Goal: Task Accomplishment & Management: Use online tool/utility

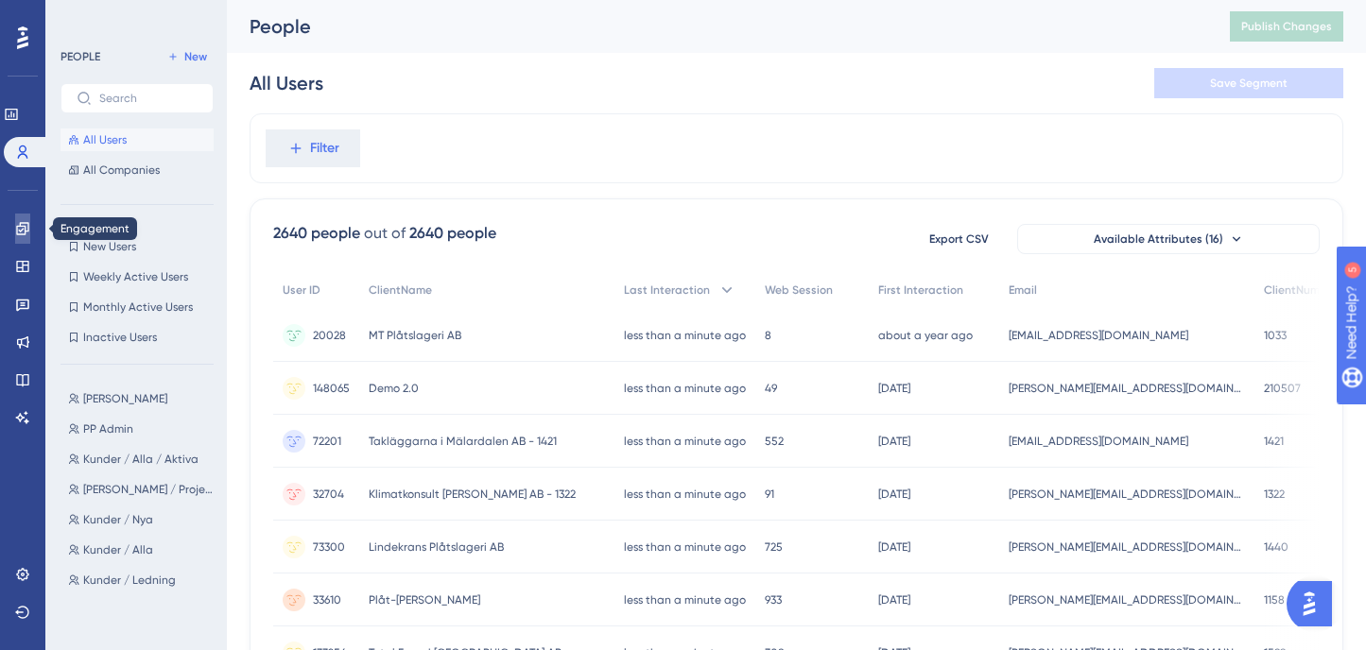
click at [30, 235] on link at bounding box center [22, 229] width 15 height 30
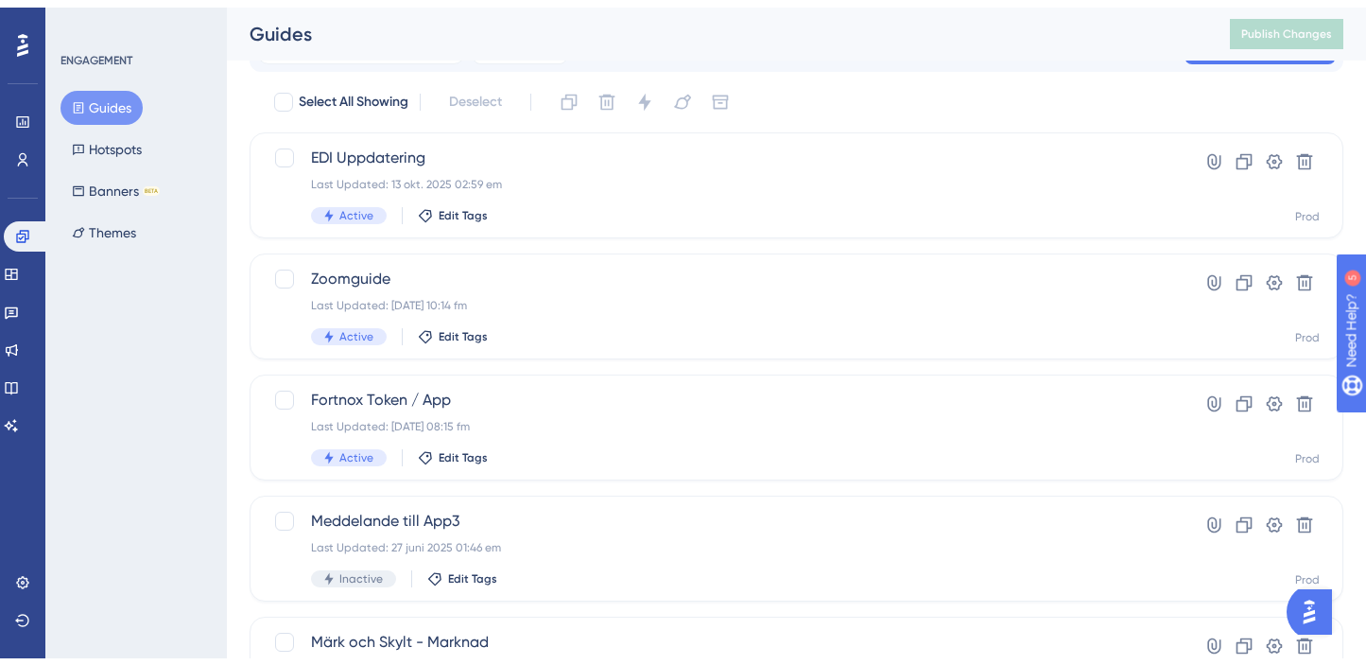
scroll to position [95, 0]
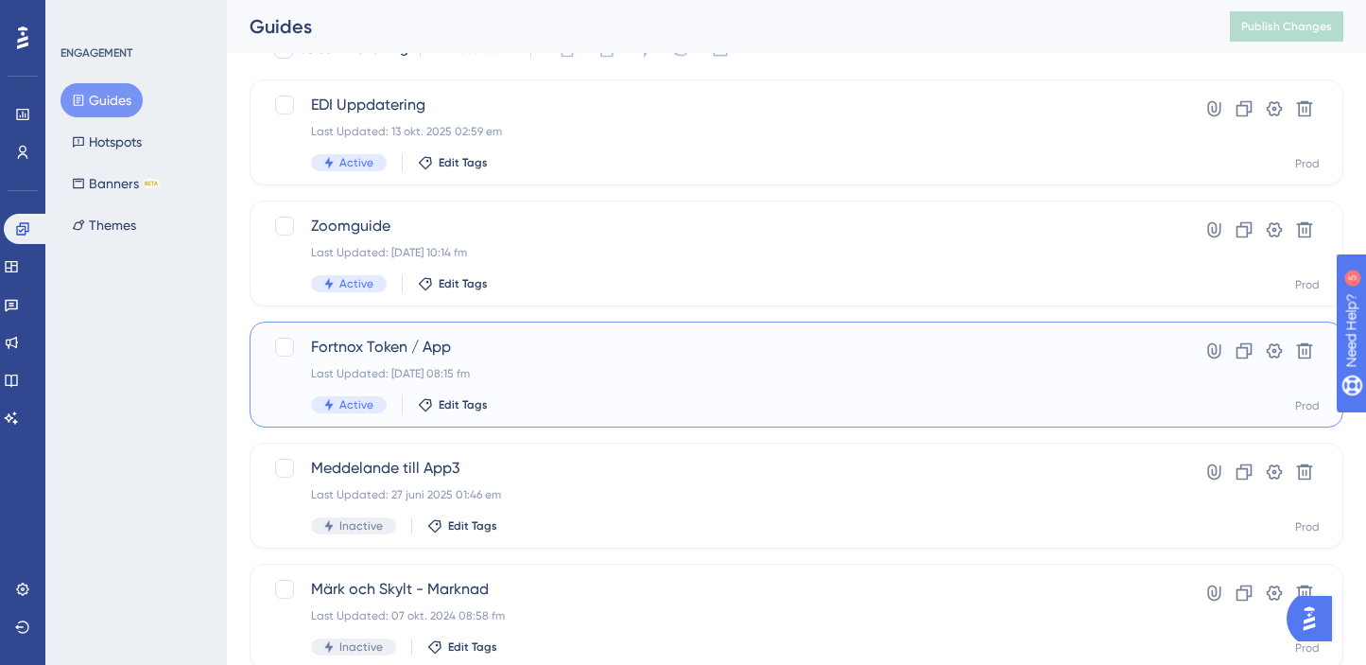
click at [646, 346] on span "Fortnox Token / App" at bounding box center [721, 347] width 820 height 23
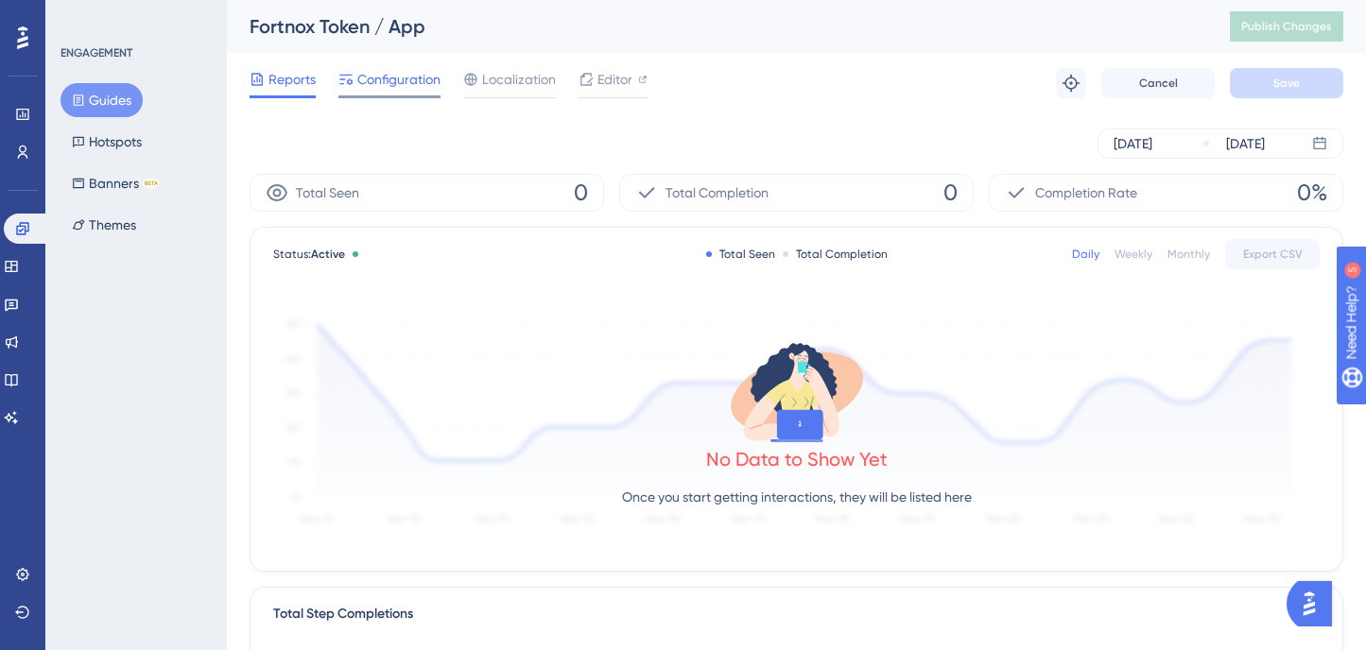
click at [433, 84] on span "Configuration" at bounding box center [398, 79] width 83 height 23
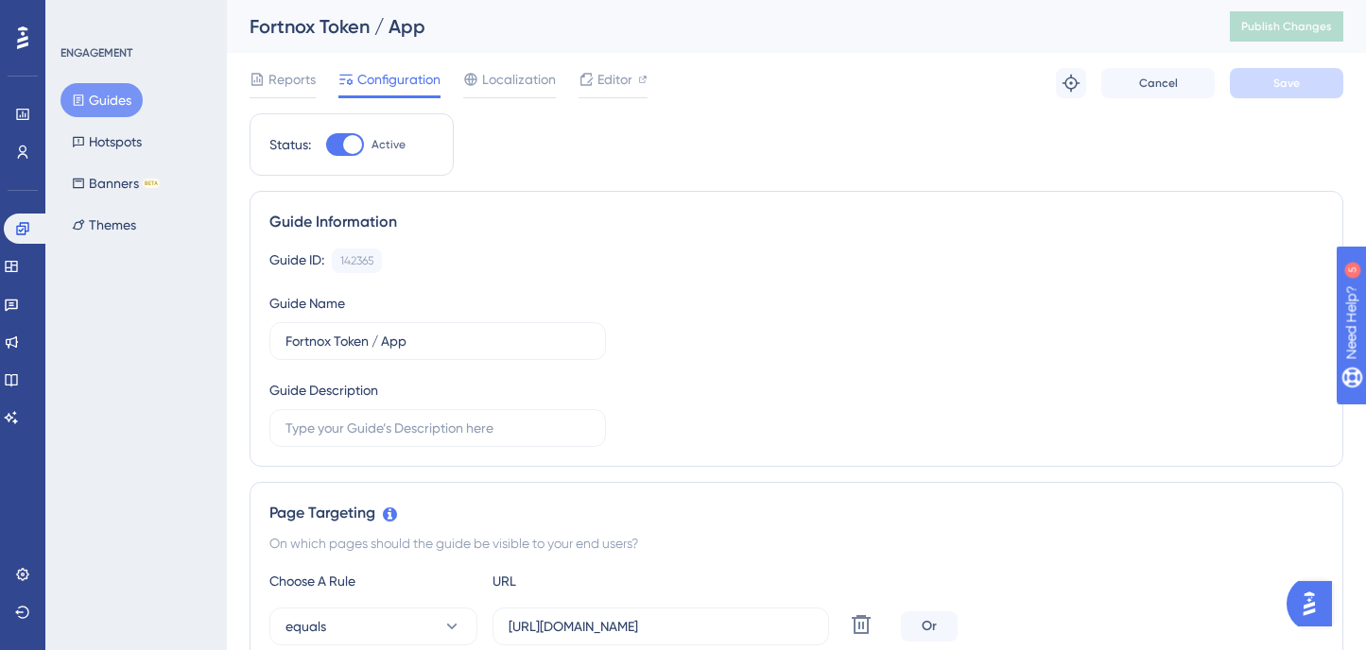
click at [124, 116] on button "Guides" at bounding box center [102, 100] width 82 height 34
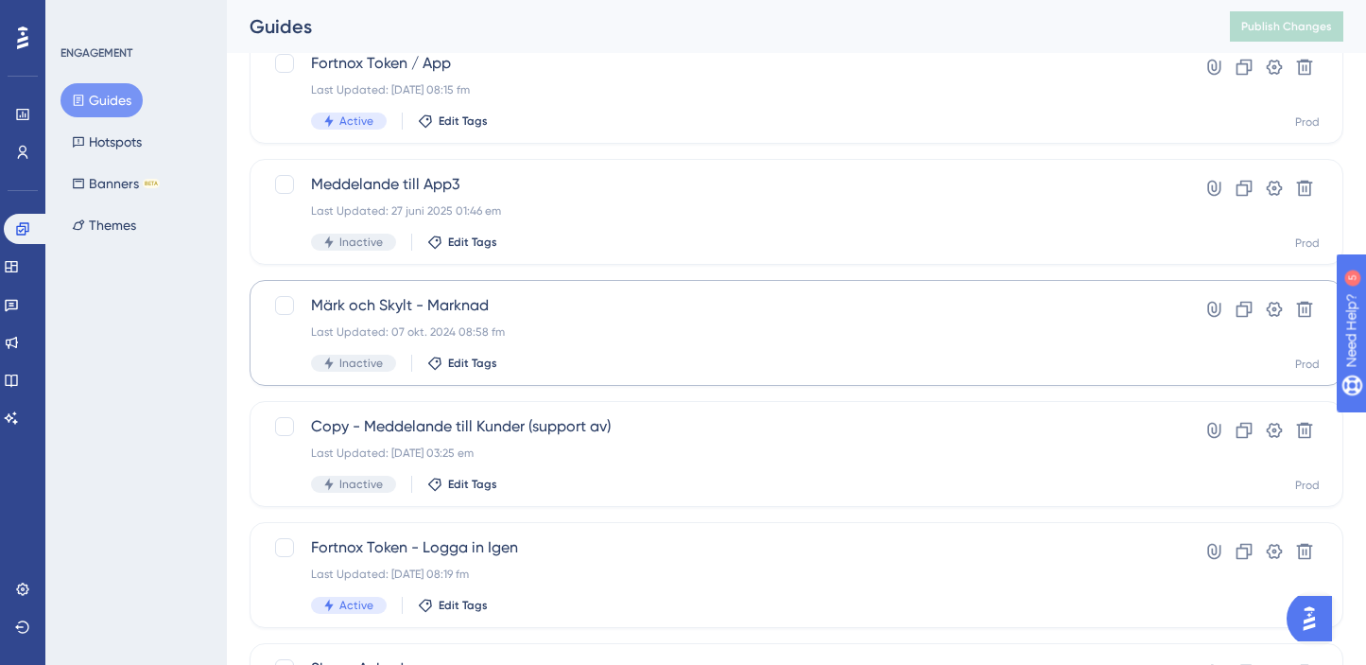
scroll to position [284, 0]
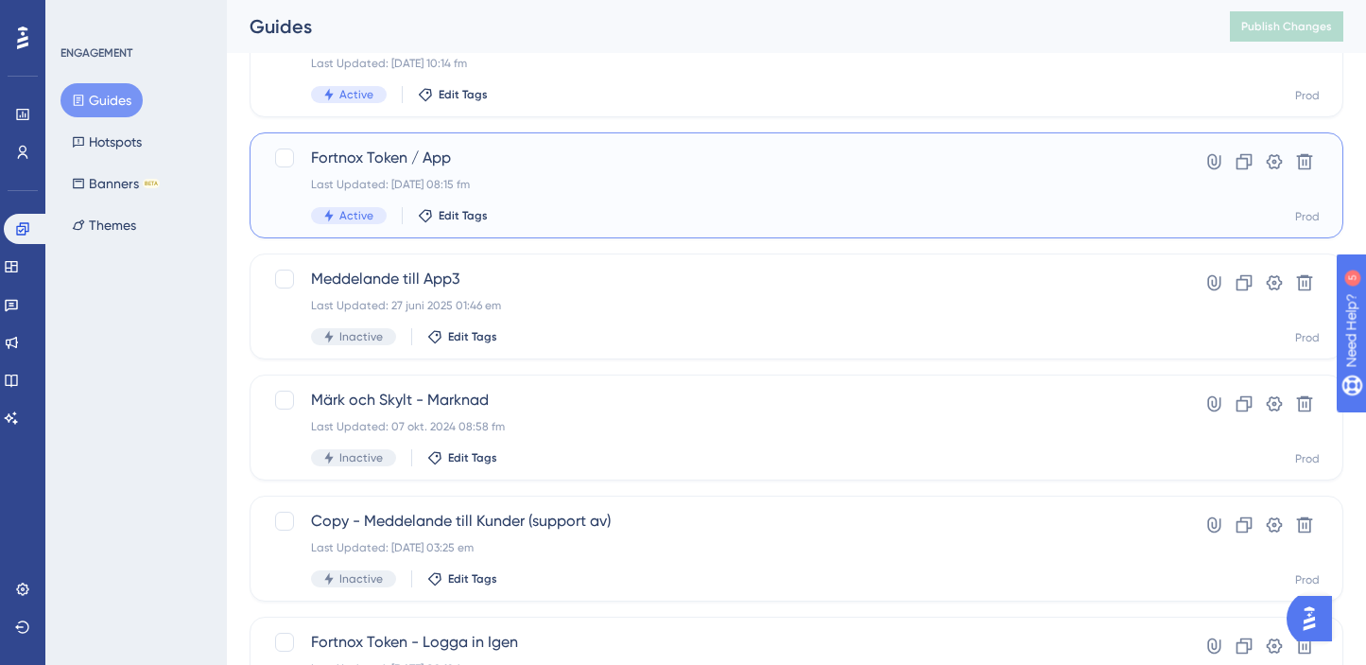
click at [635, 179] on div "Last Updated: 07 aug. 2025 08:15 fm" at bounding box center [721, 184] width 820 height 15
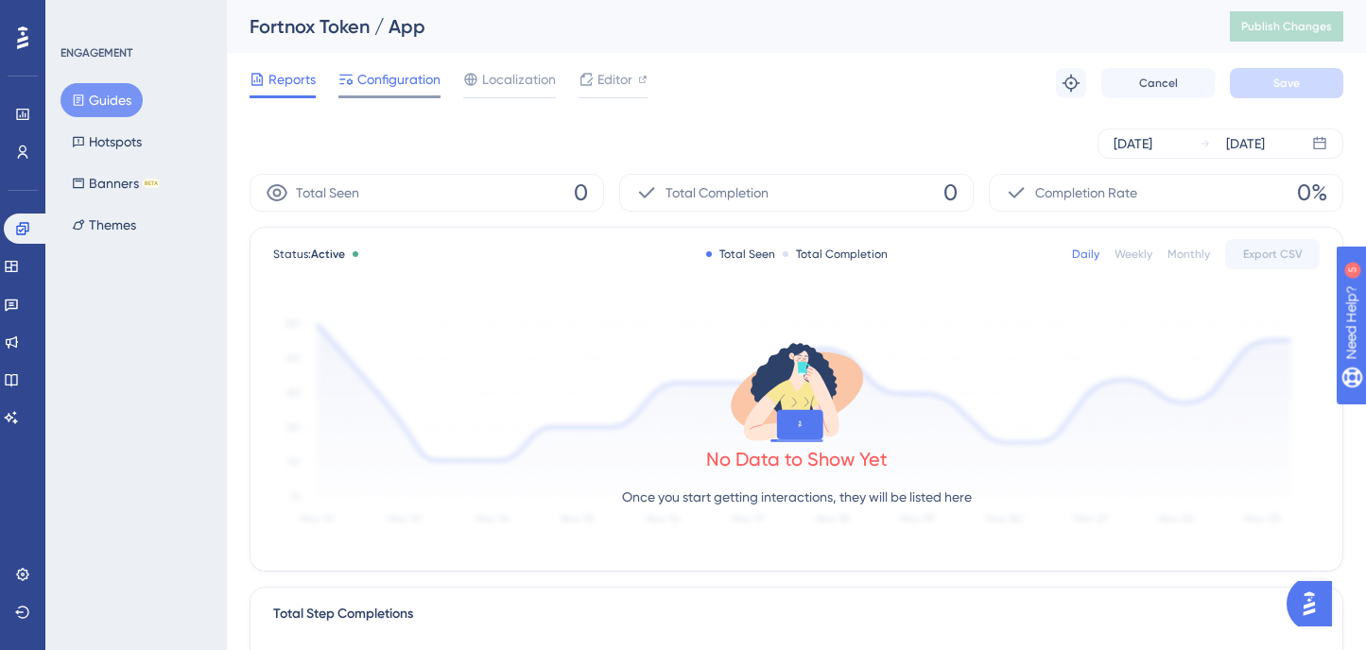
click at [428, 77] on span "Configuration" at bounding box center [398, 79] width 83 height 23
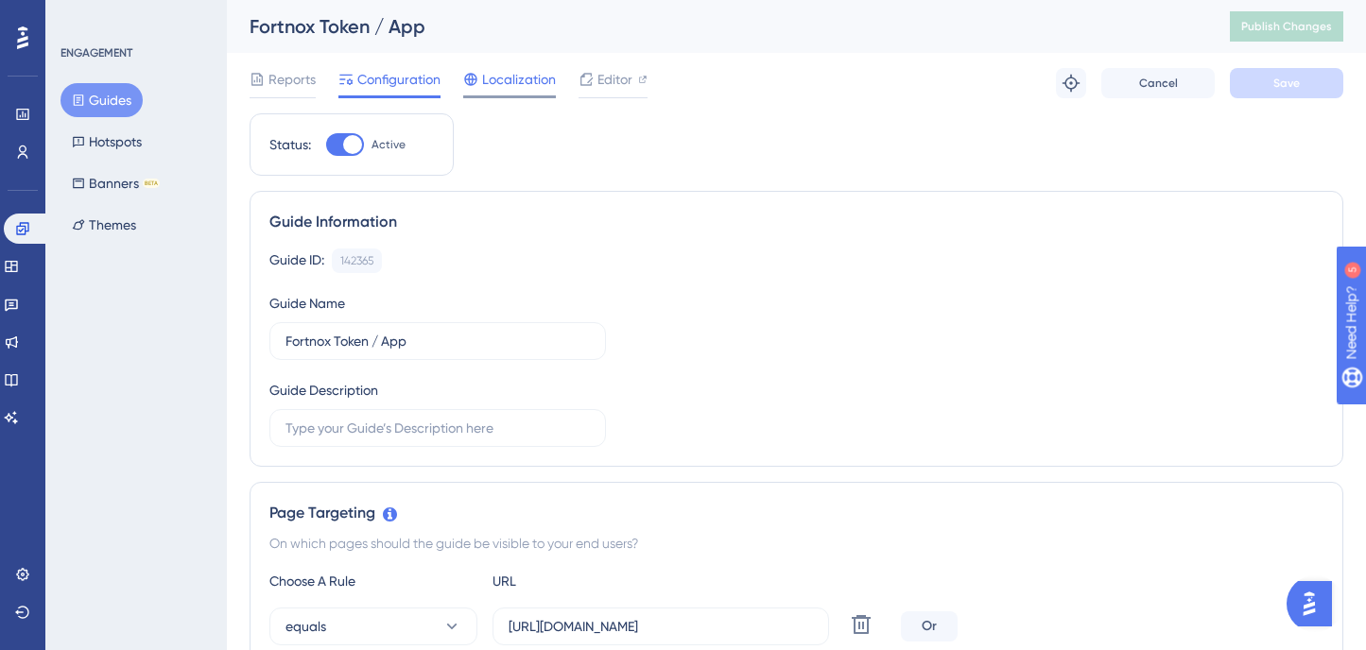
click at [519, 72] on span "Localization" at bounding box center [519, 79] width 74 height 23
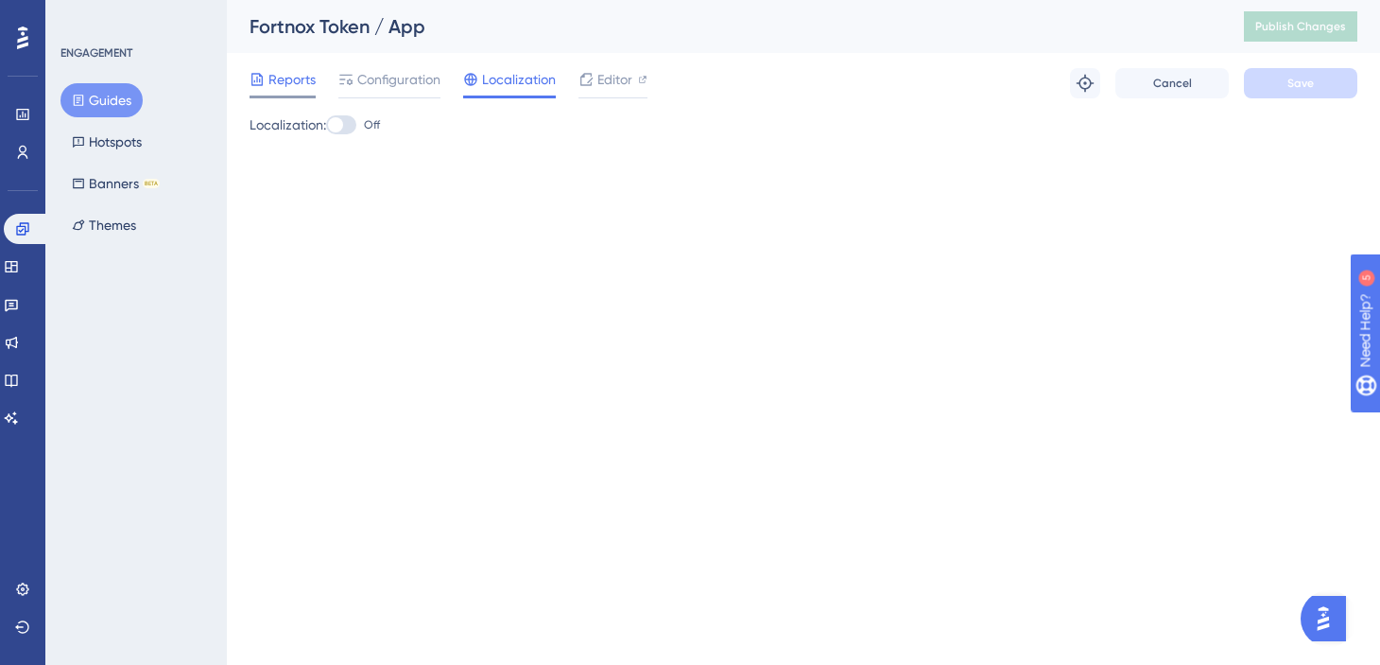
click at [282, 78] on span "Reports" at bounding box center [291, 79] width 47 height 23
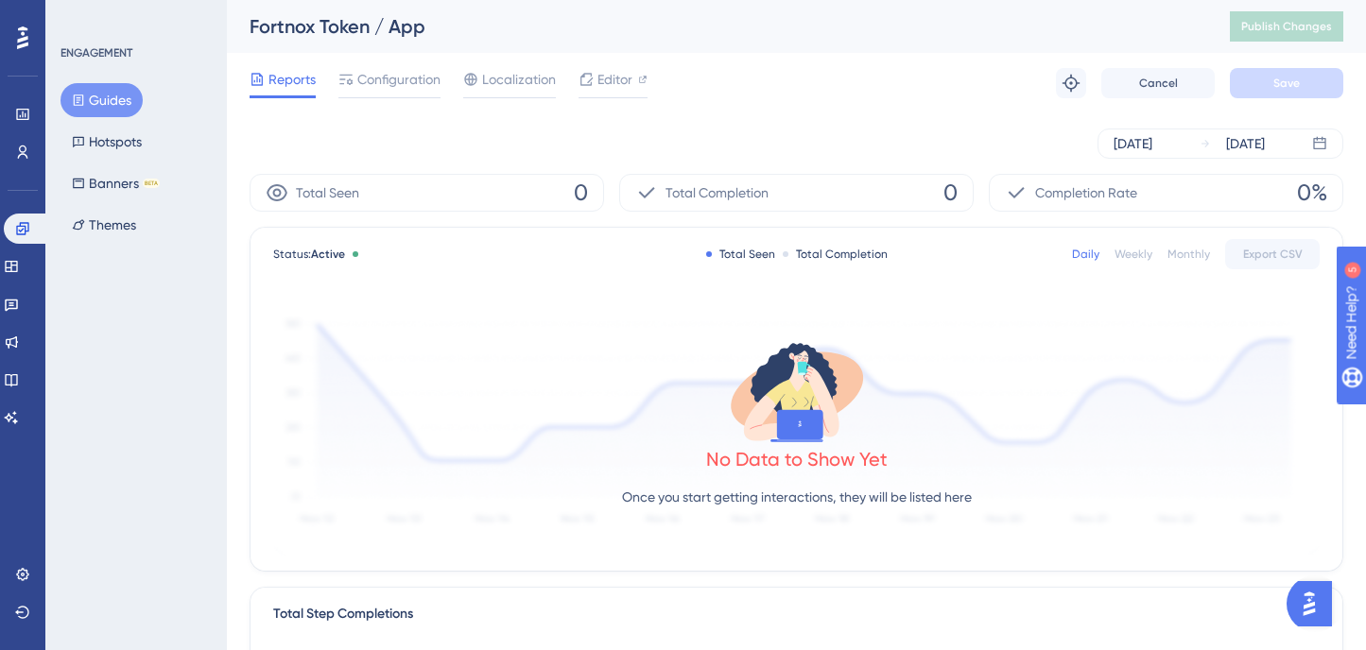
click at [119, 109] on button "Guides" at bounding box center [102, 100] width 82 height 34
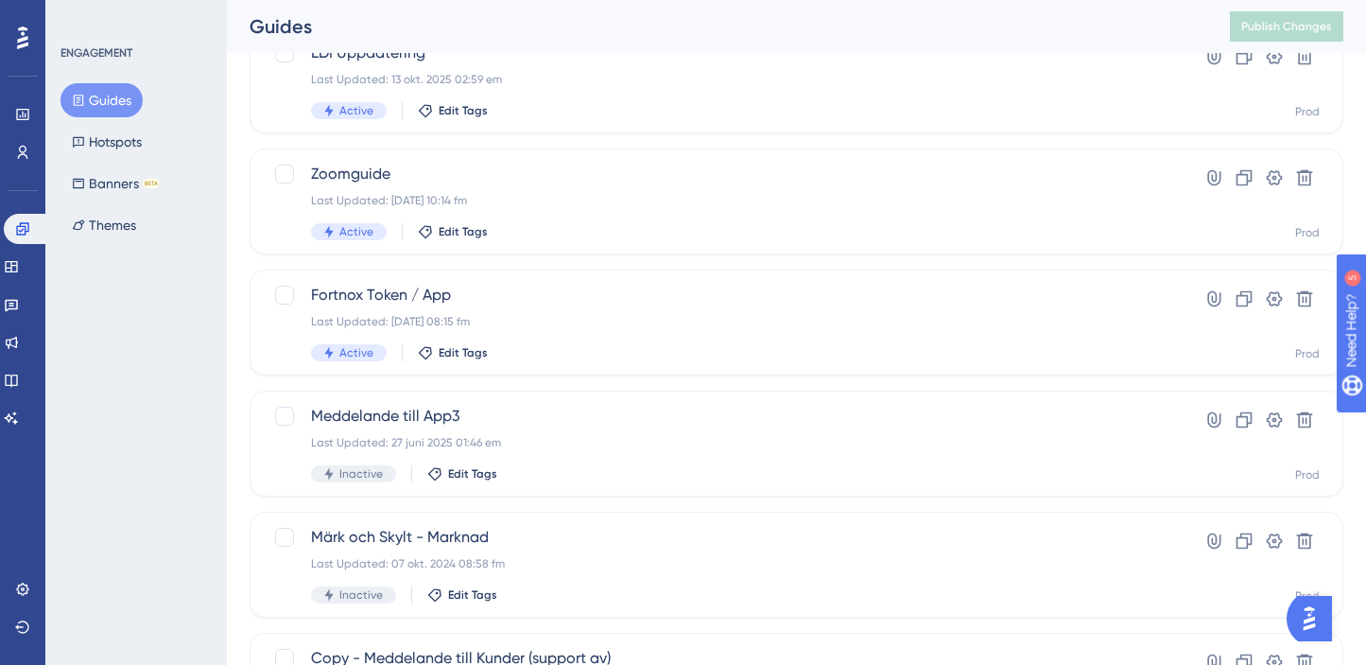
scroll to position [189, 0]
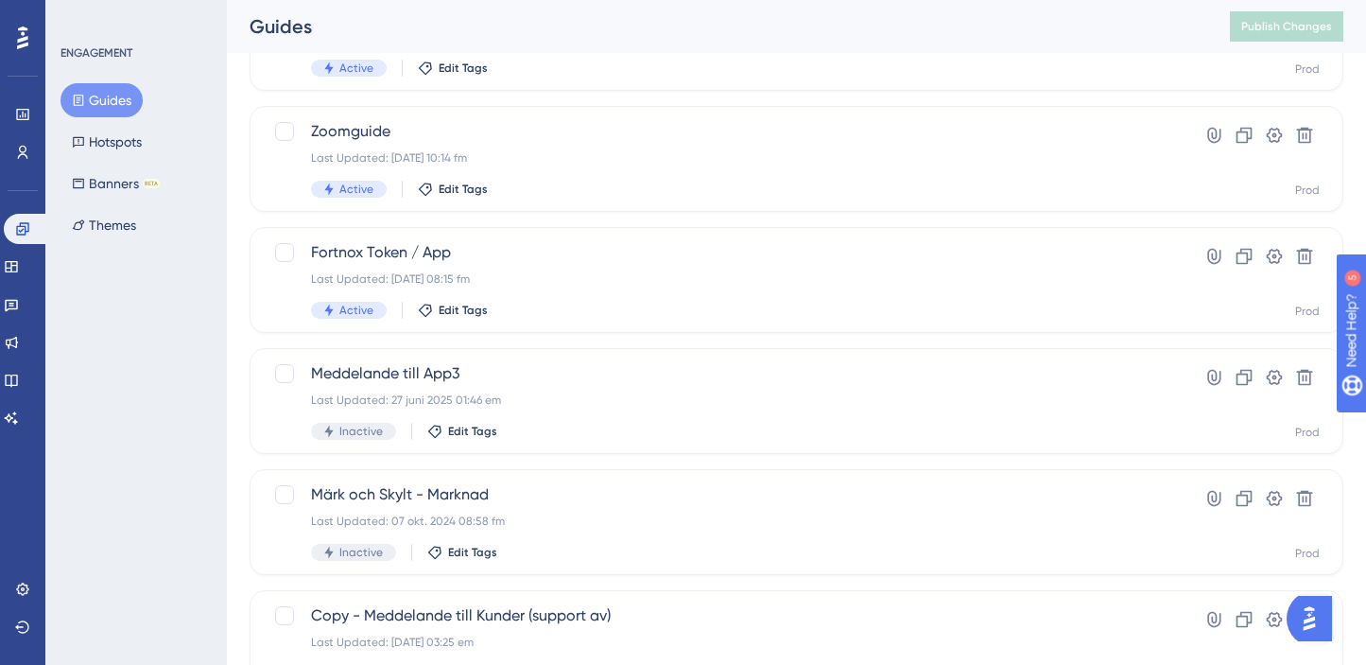
click at [151, 338] on div "ENGAGEMENT Guides Hotspots Banners BETA Themes" at bounding box center [136, 332] width 182 height 665
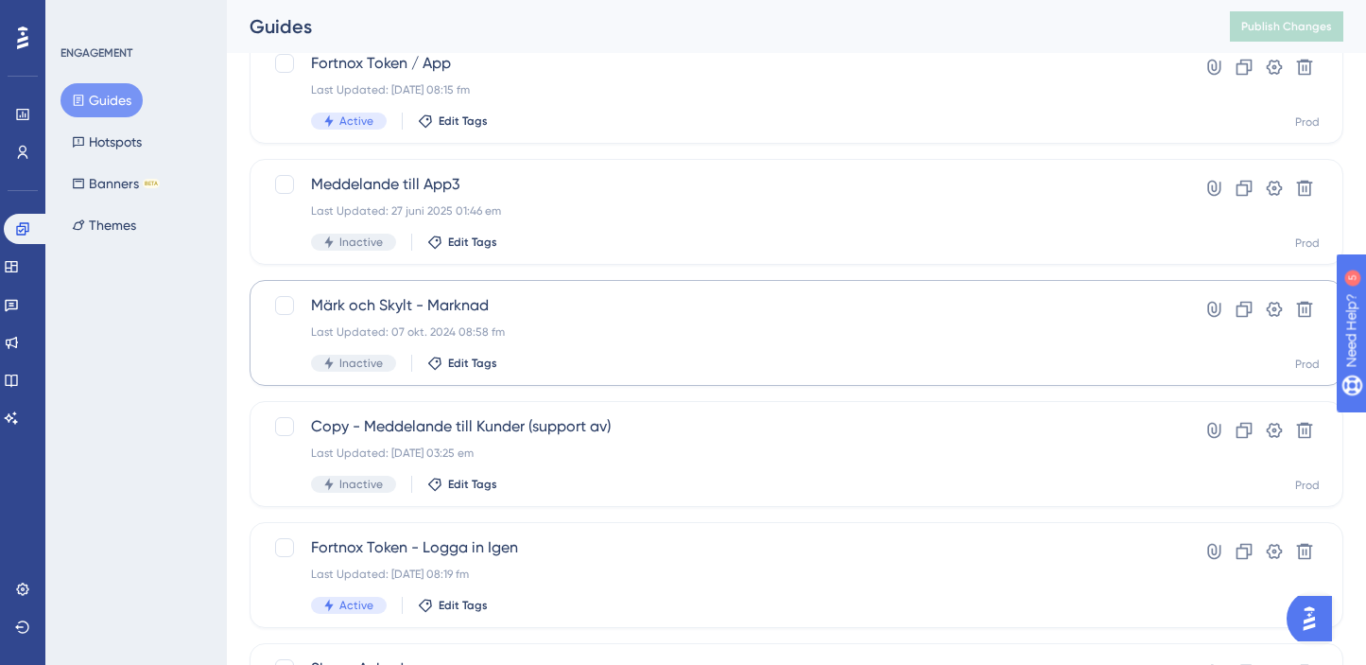
scroll to position [567, 0]
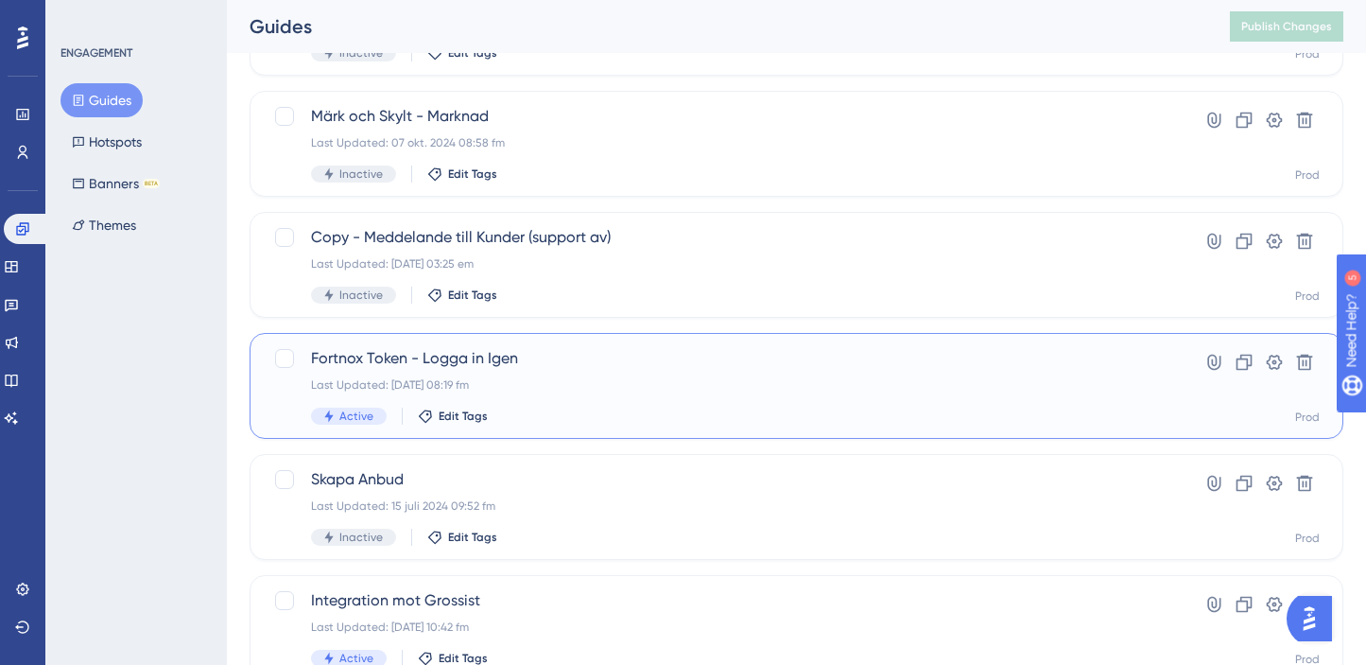
click at [610, 389] on div "Last Updated: 07 aug. 2025 08:19 fm" at bounding box center [721, 384] width 820 height 15
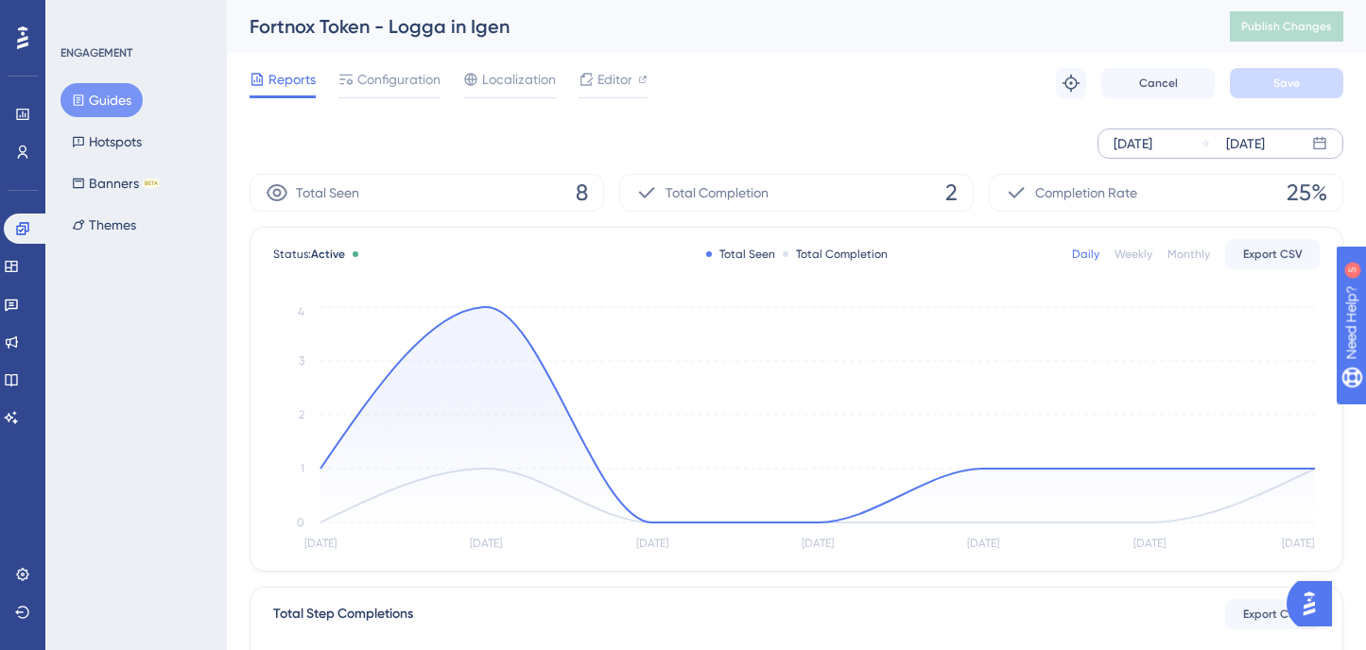
click at [1207, 145] on icon at bounding box center [1205, 143] width 11 height 11
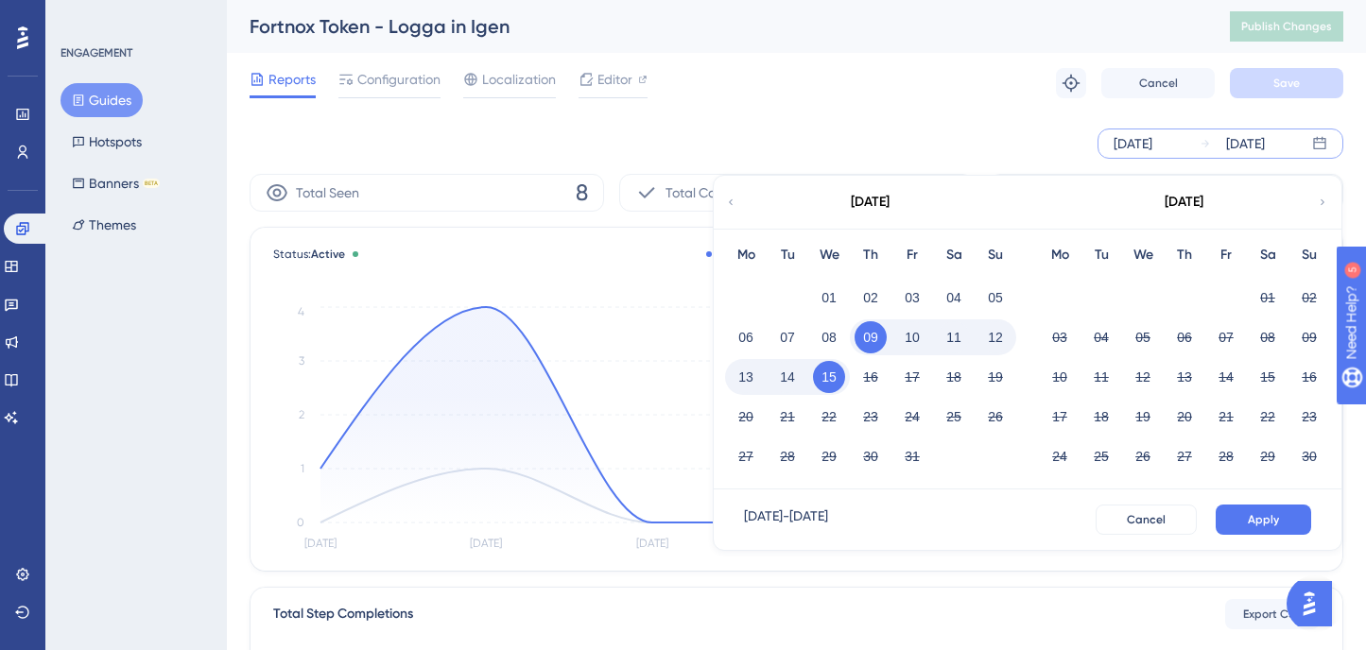
click at [727, 204] on icon at bounding box center [730, 202] width 11 height 17
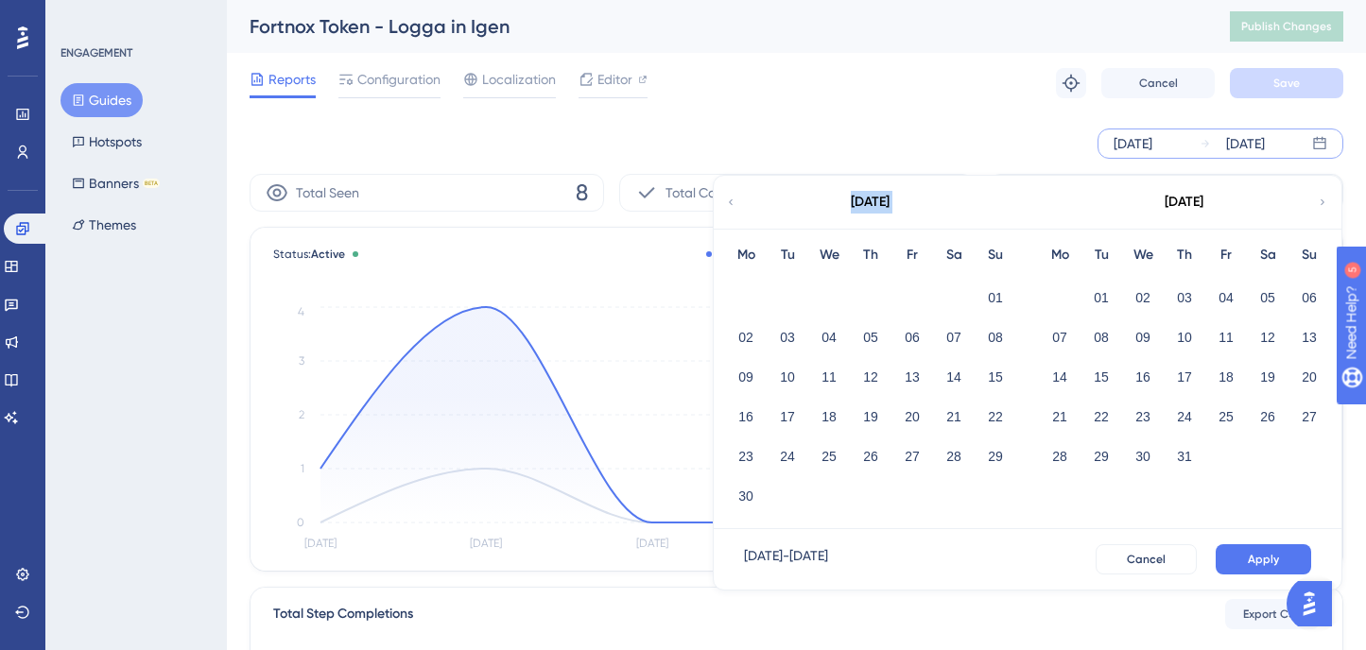
click at [727, 204] on icon at bounding box center [730, 202] width 11 height 17
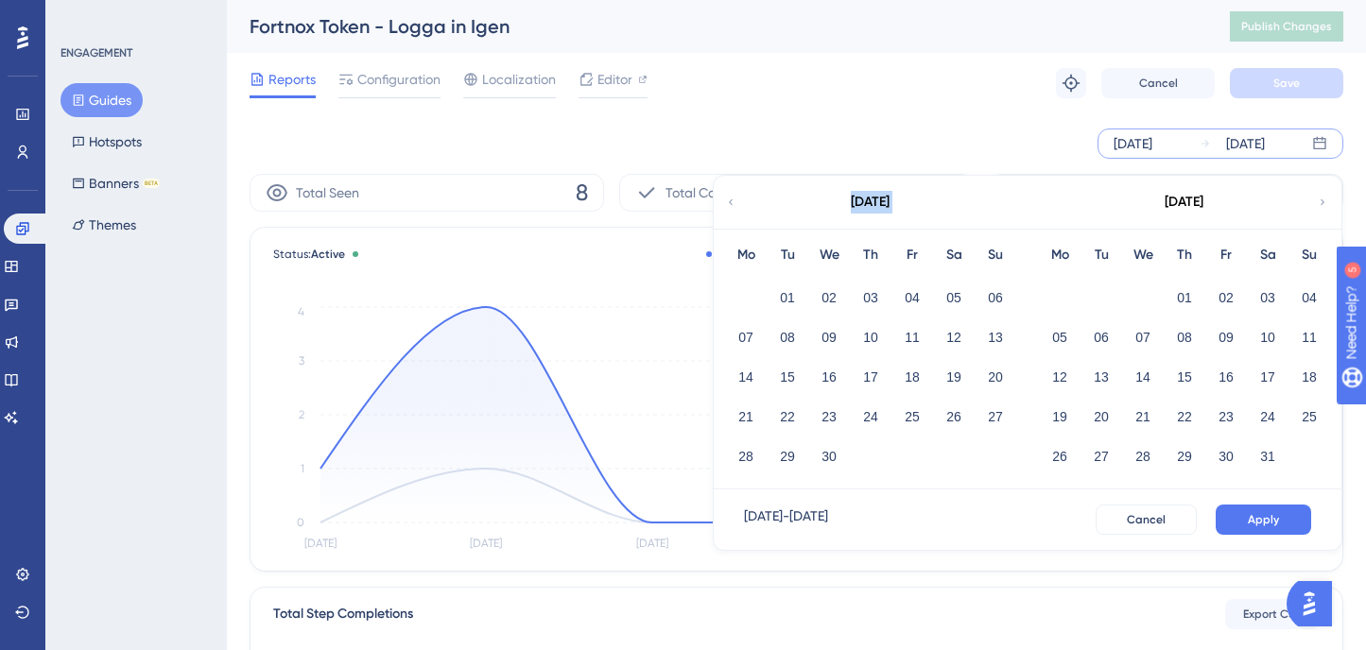
click at [727, 204] on icon at bounding box center [730, 202] width 11 height 17
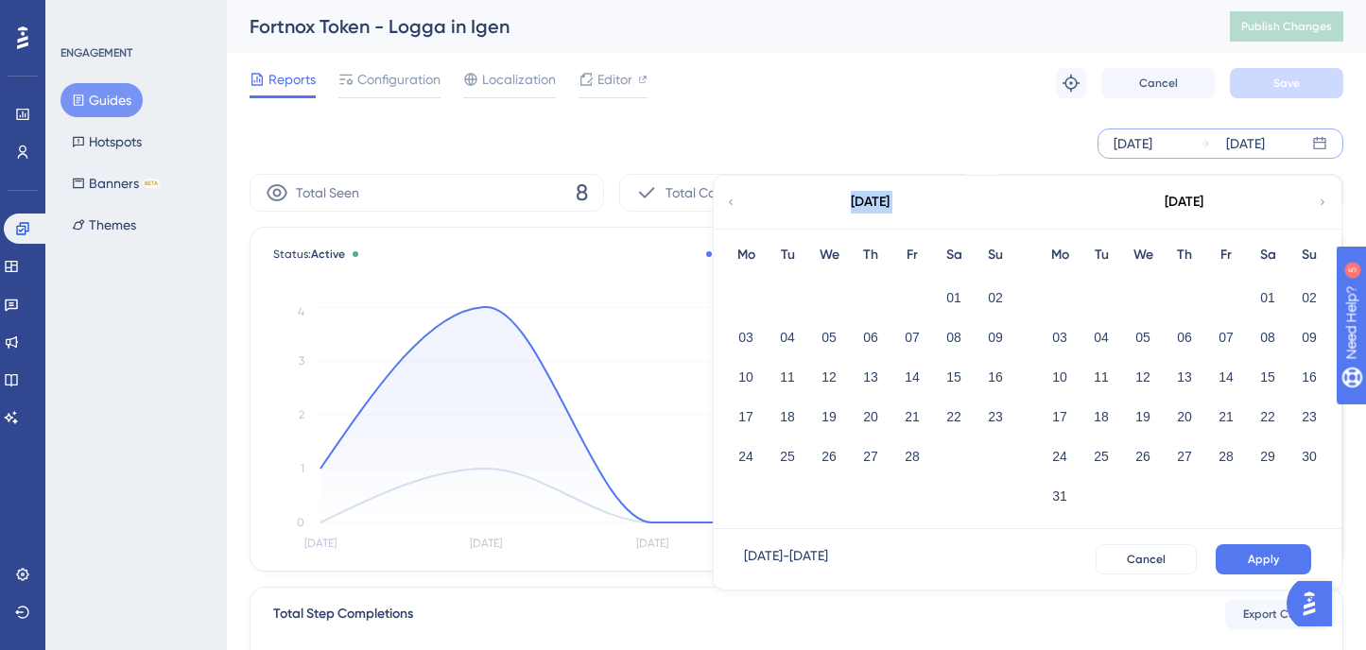
click at [727, 204] on icon at bounding box center [730, 202] width 11 height 17
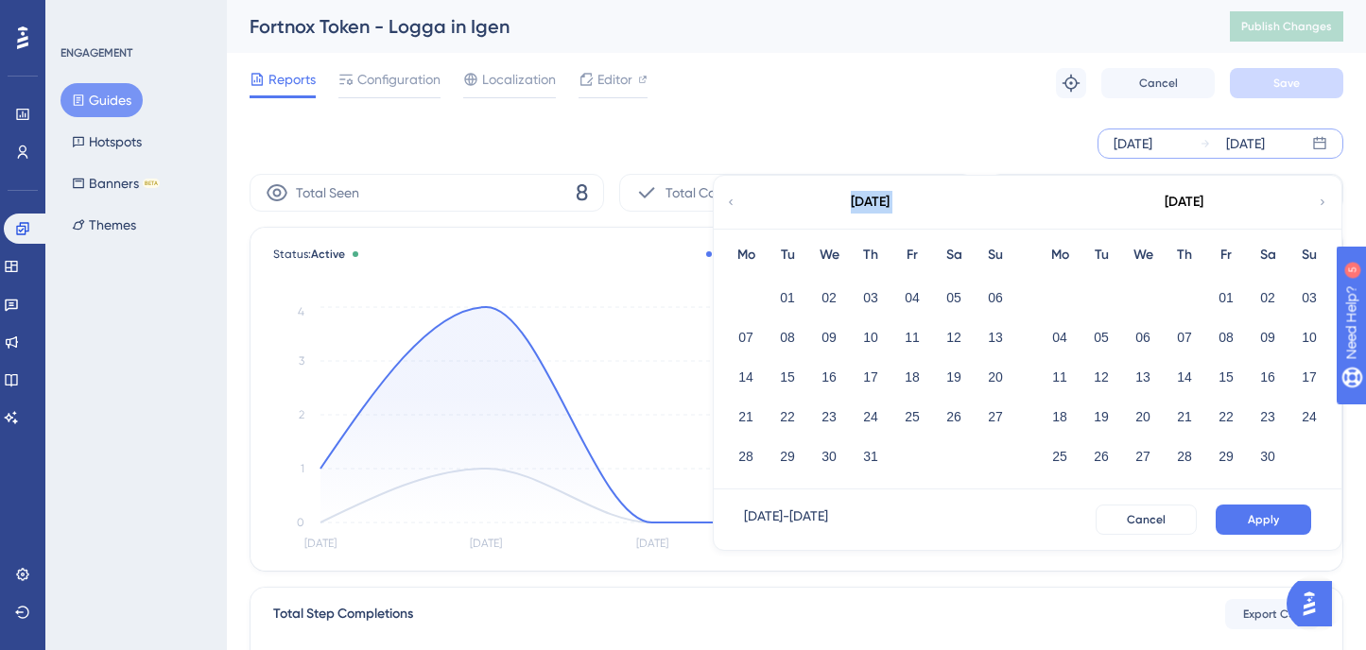
click at [727, 204] on icon at bounding box center [730, 202] width 11 height 17
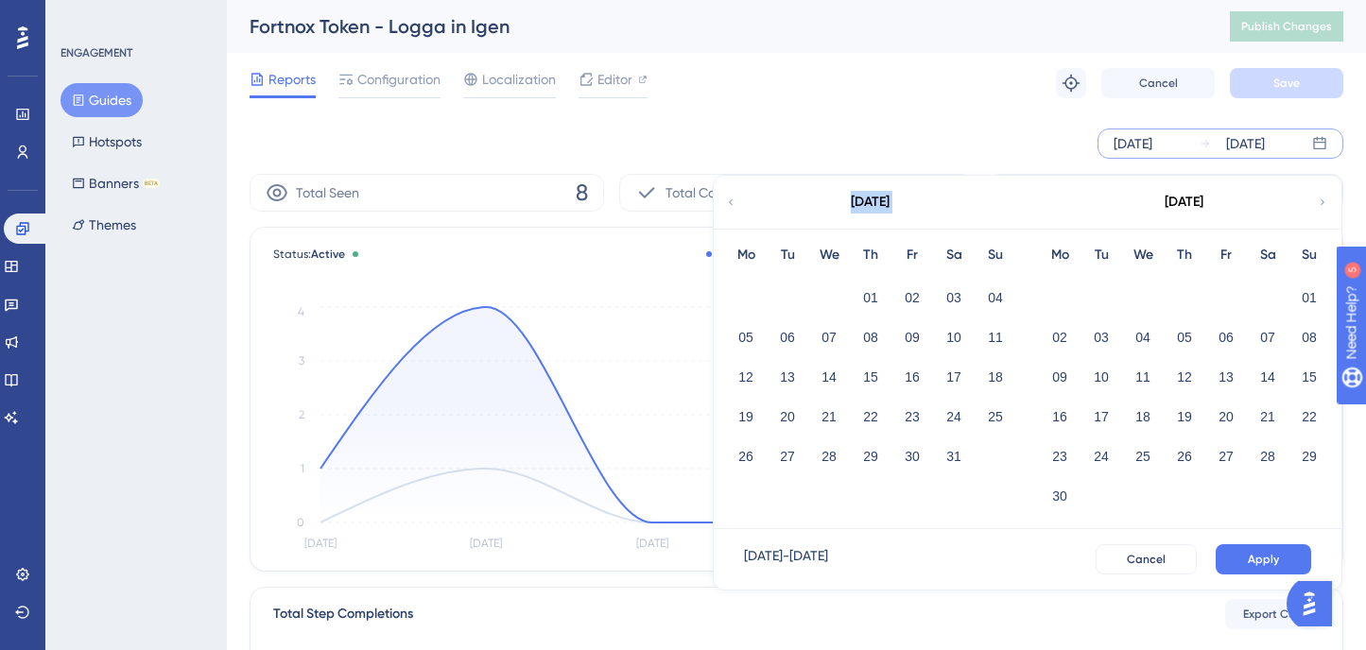
click at [727, 204] on icon at bounding box center [730, 202] width 11 height 17
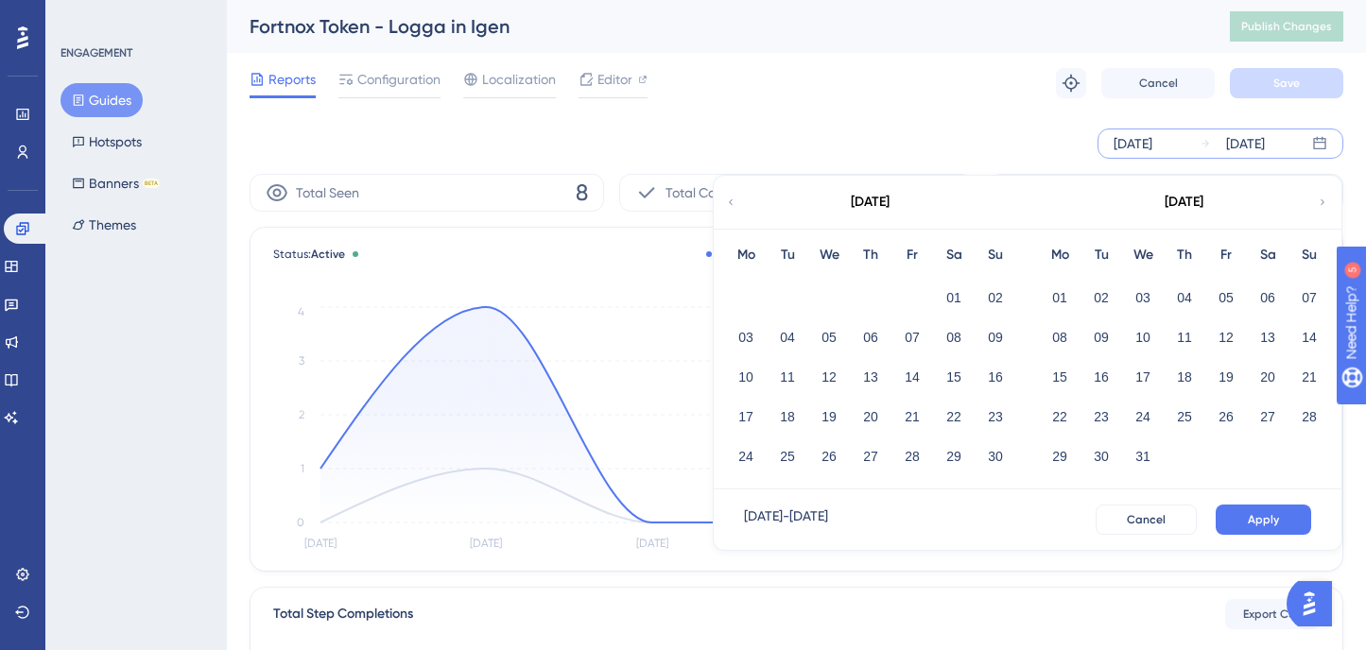
click at [727, 204] on icon at bounding box center [730, 202] width 11 height 17
click at [749, 292] on button "01" at bounding box center [746, 298] width 32 height 32
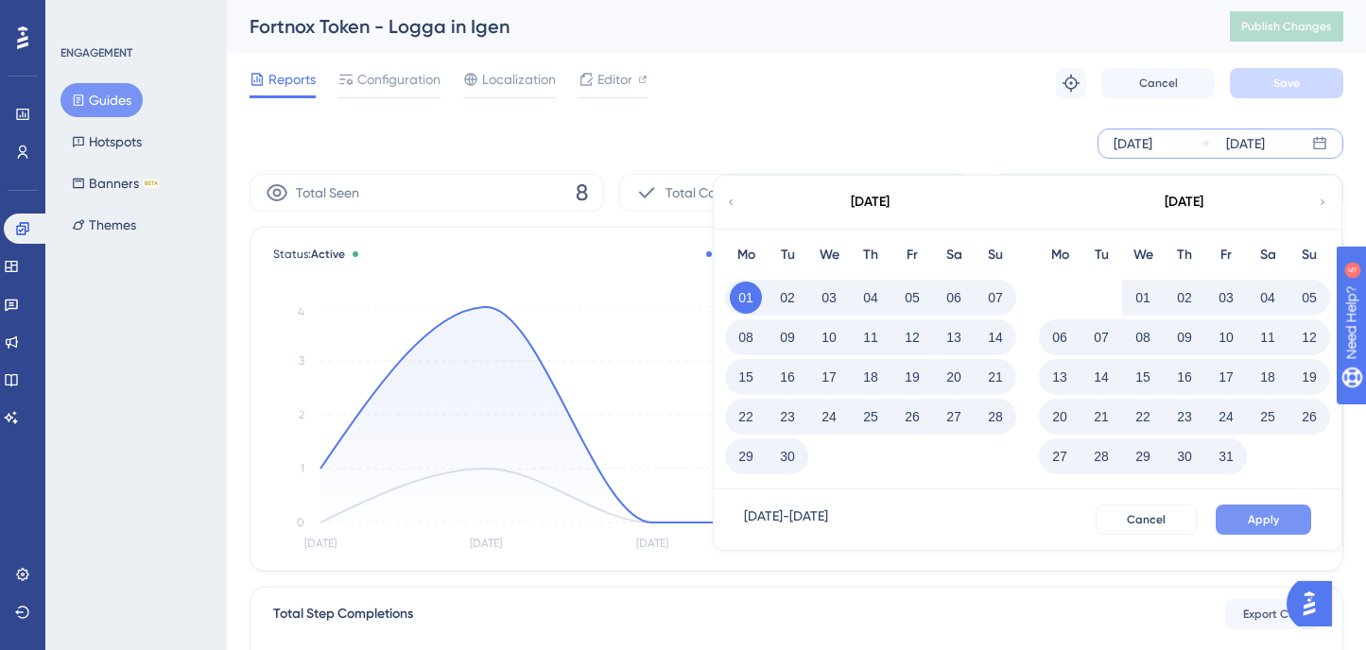
click at [1265, 512] on span "Apply" at bounding box center [1263, 519] width 31 height 15
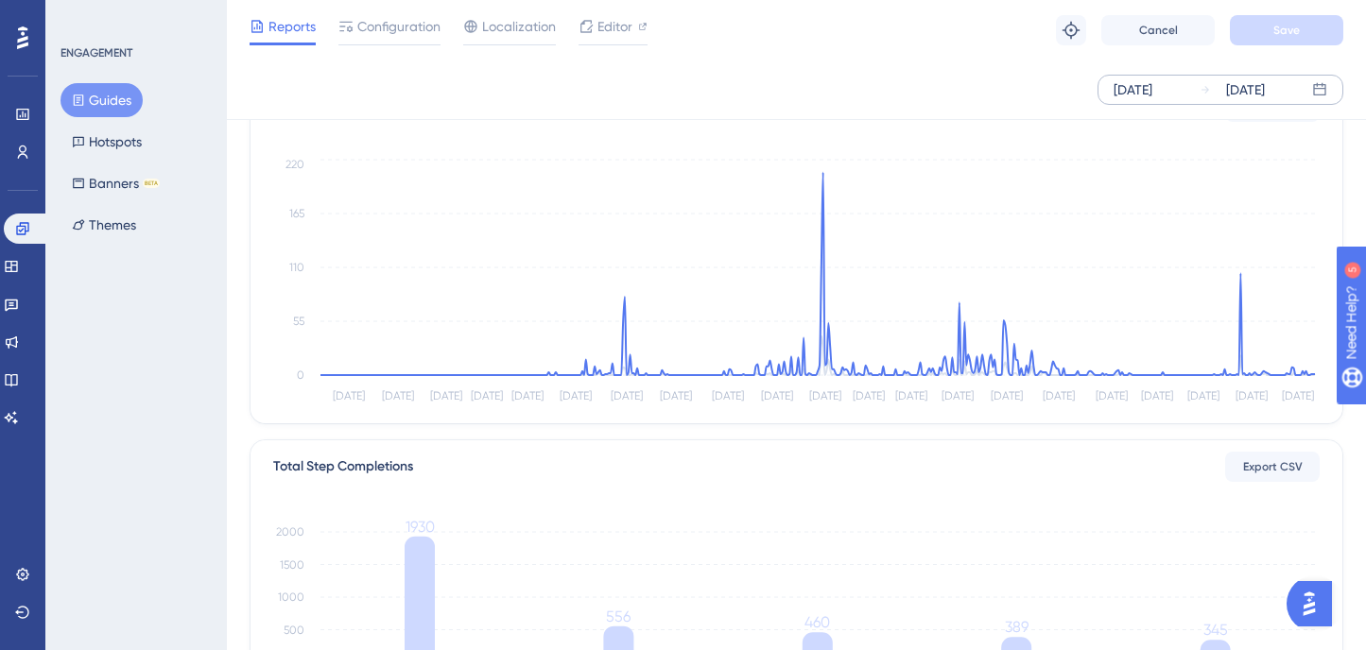
scroll to position [95, 0]
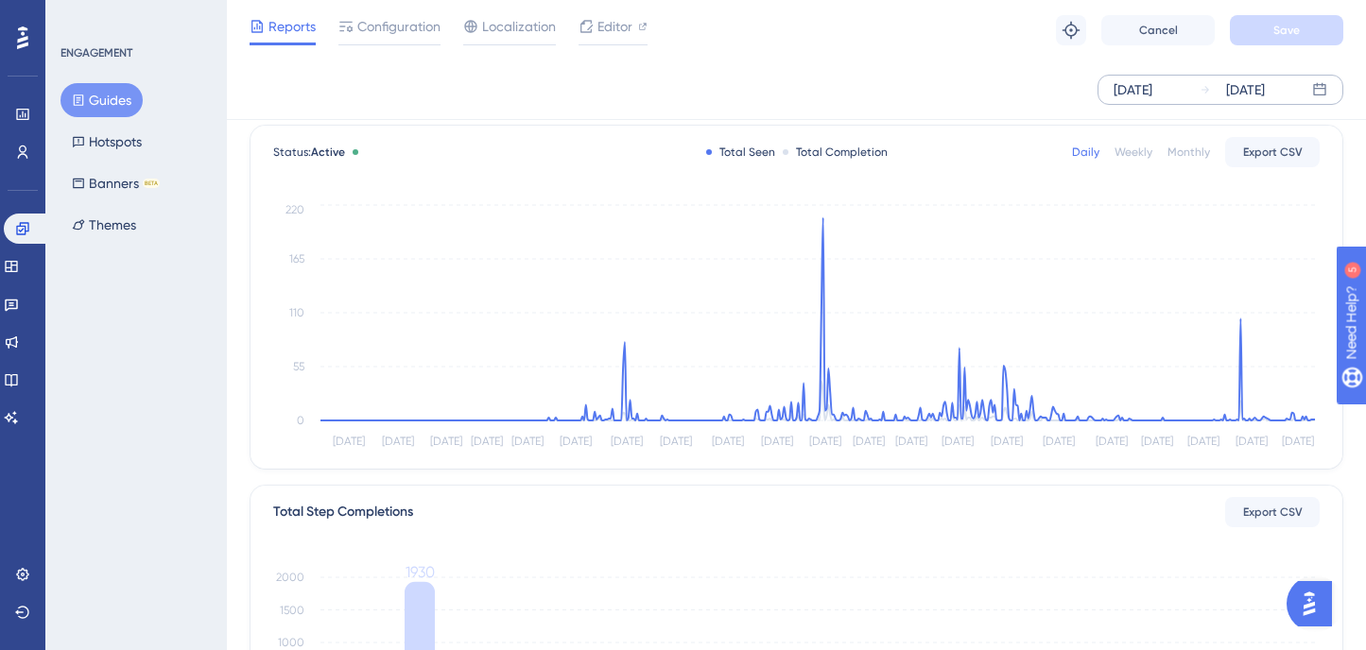
click at [128, 359] on div "ENGAGEMENT Guides Hotspots Banners BETA Themes" at bounding box center [136, 325] width 182 height 650
click at [37, 235] on link at bounding box center [26, 229] width 45 height 30
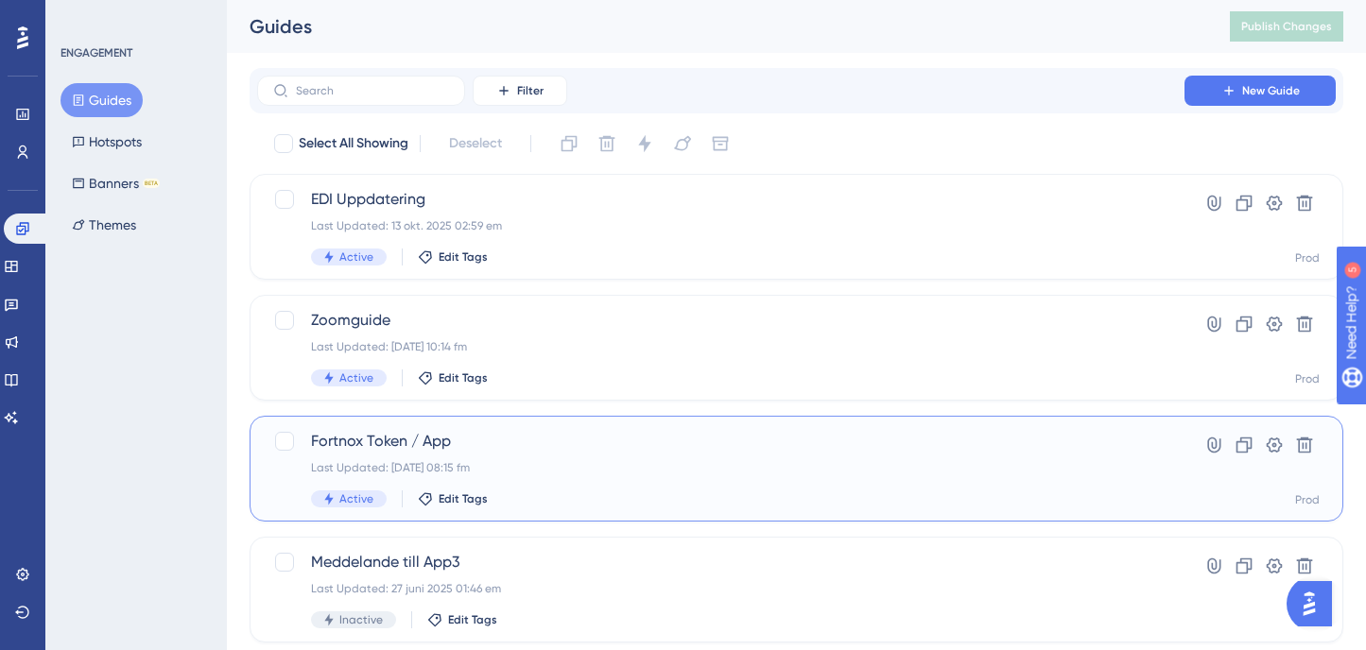
click at [597, 430] on span "Fortnox Token / App" at bounding box center [721, 441] width 820 height 23
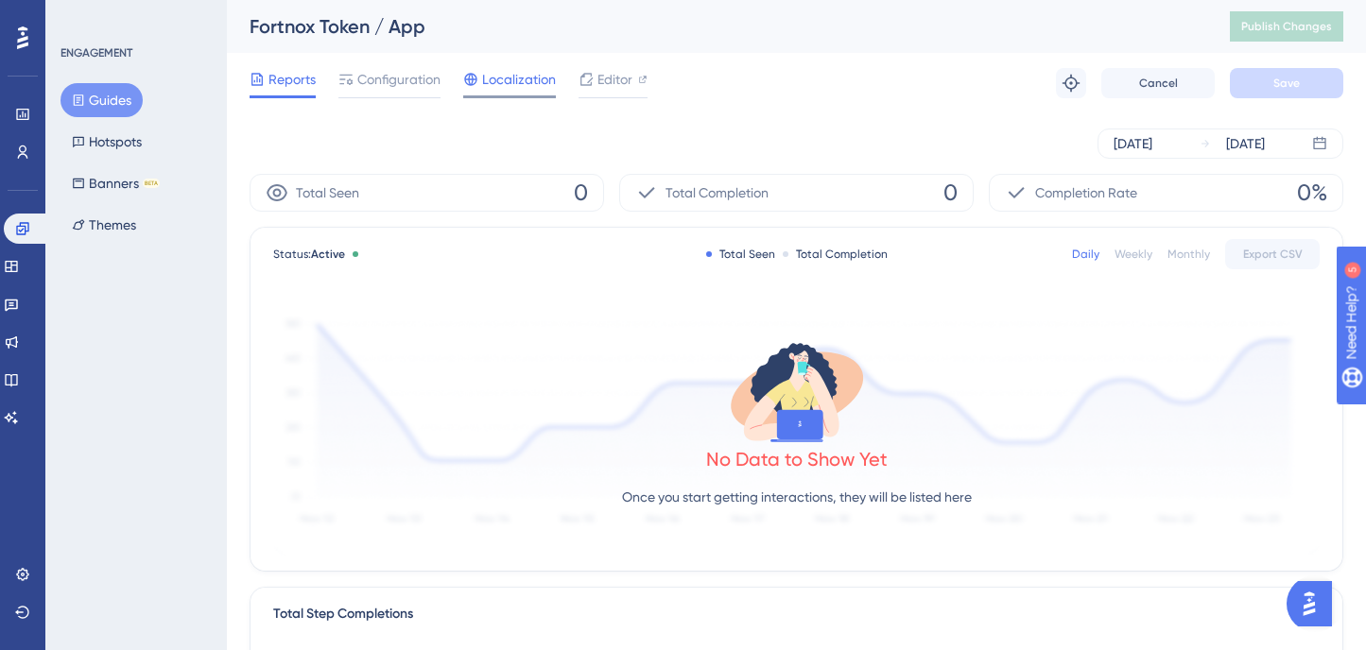
click at [504, 79] on span "Localization" at bounding box center [519, 79] width 74 height 23
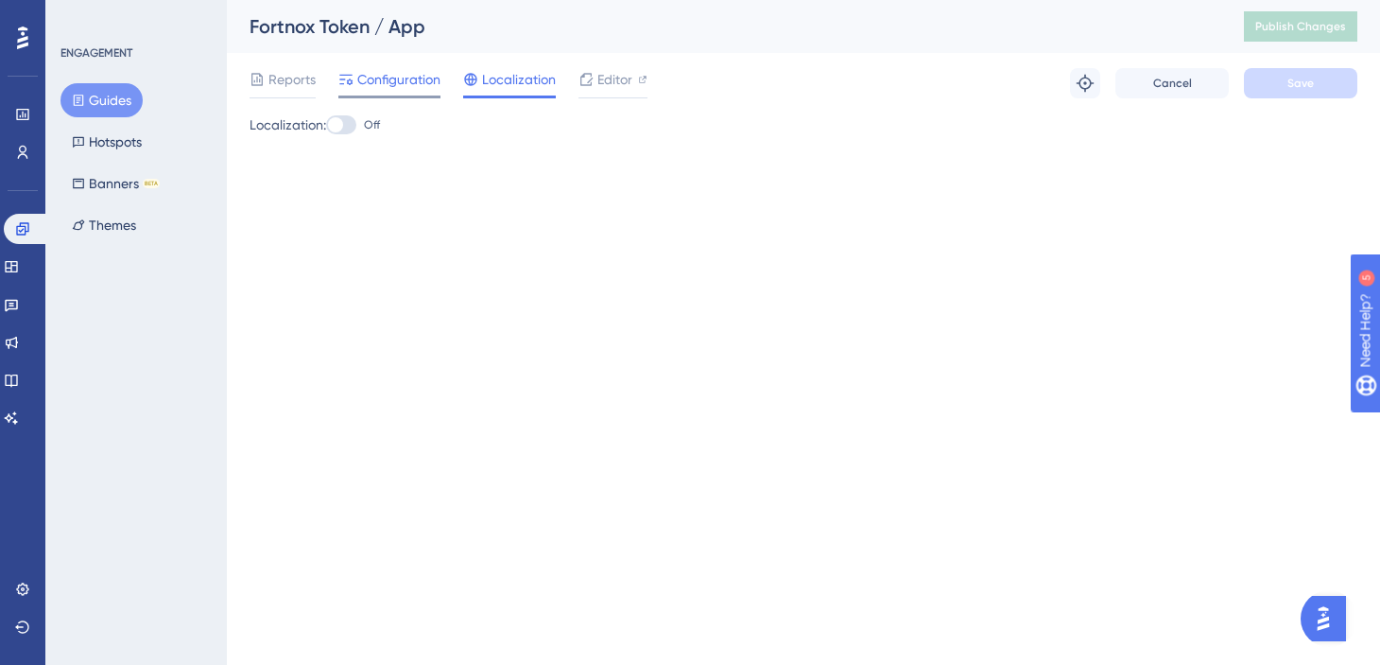
click at [414, 81] on span "Configuration" at bounding box center [398, 79] width 83 height 23
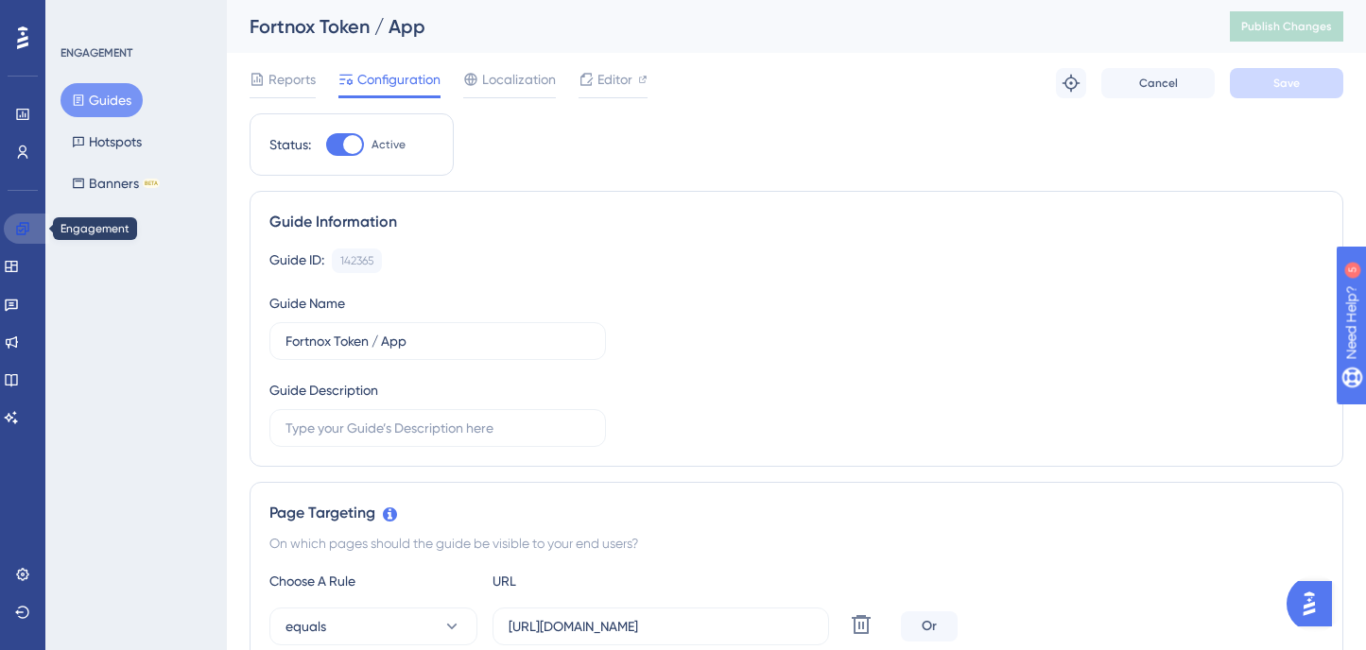
click at [17, 238] on link at bounding box center [26, 229] width 45 height 30
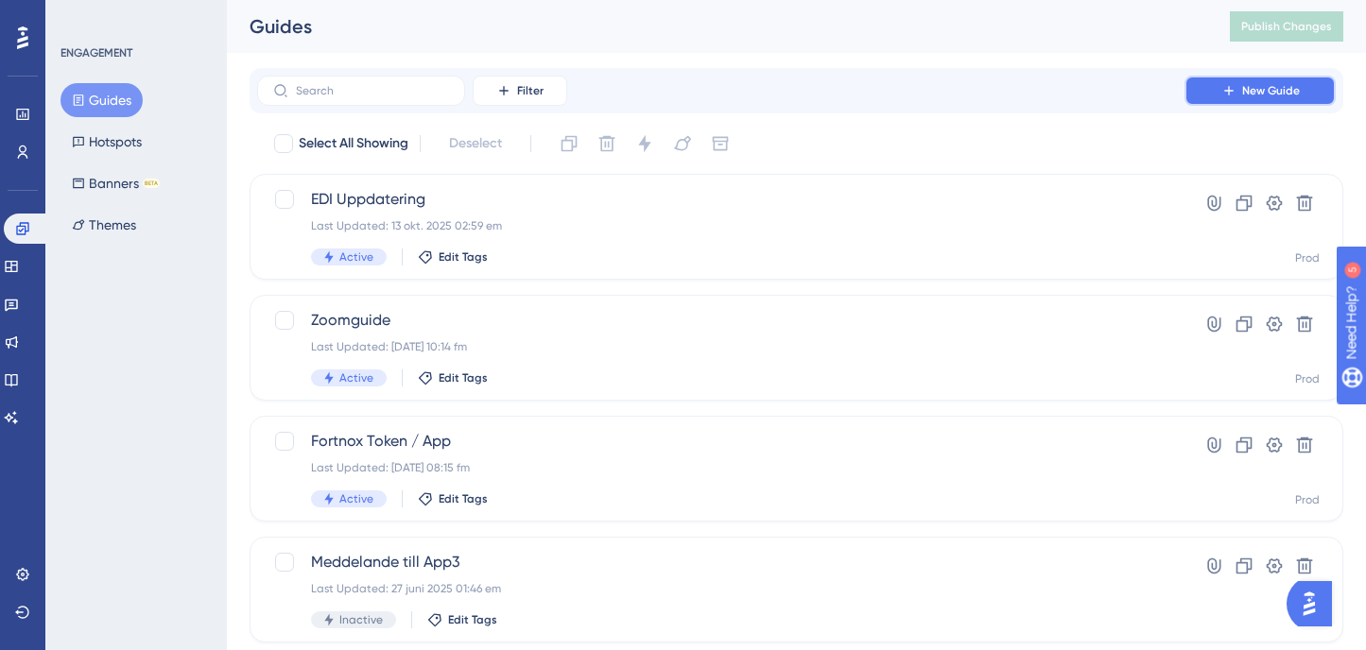
click at [1277, 91] on span "New Guide" at bounding box center [1271, 90] width 58 height 15
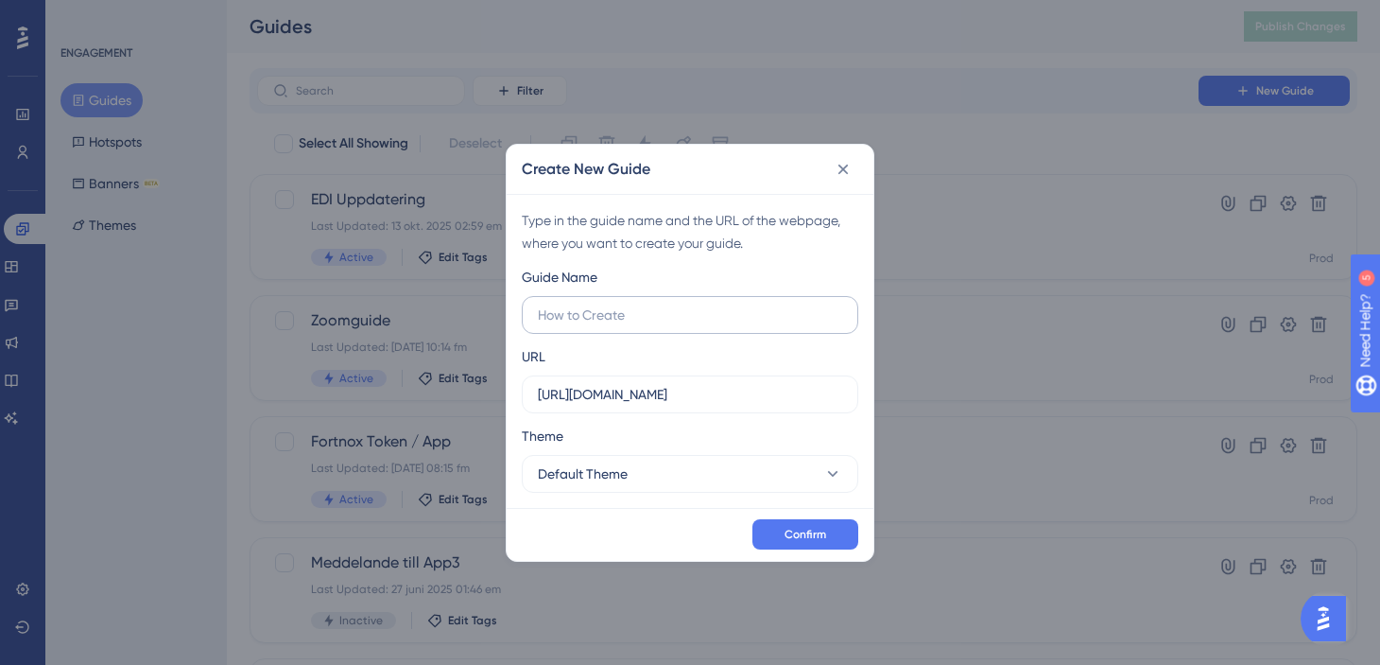
click at [676, 315] on input "text" at bounding box center [690, 314] width 304 height 21
click at [732, 314] on input "text" at bounding box center [690, 314] width 304 height 21
click at [616, 387] on input "https://app2.projektportalen.se" at bounding box center [690, 394] width 304 height 21
type input "https://app.projektportalen.se"
click at [757, 294] on div "Guide Name" at bounding box center [690, 300] width 337 height 68
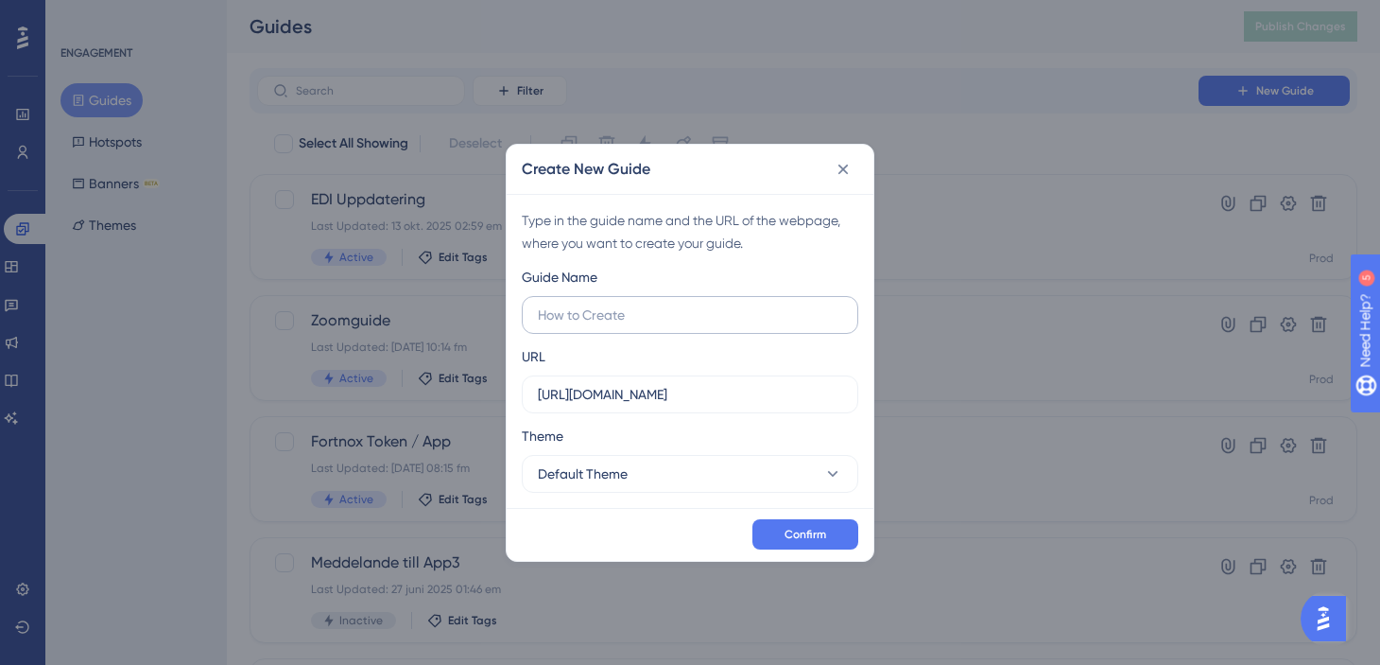
click at [757, 299] on label at bounding box center [690, 315] width 337 height 38
click at [757, 304] on input "text" at bounding box center [690, 314] width 304 height 21
click at [753, 474] on button "Default Theme" at bounding box center [690, 474] width 337 height 38
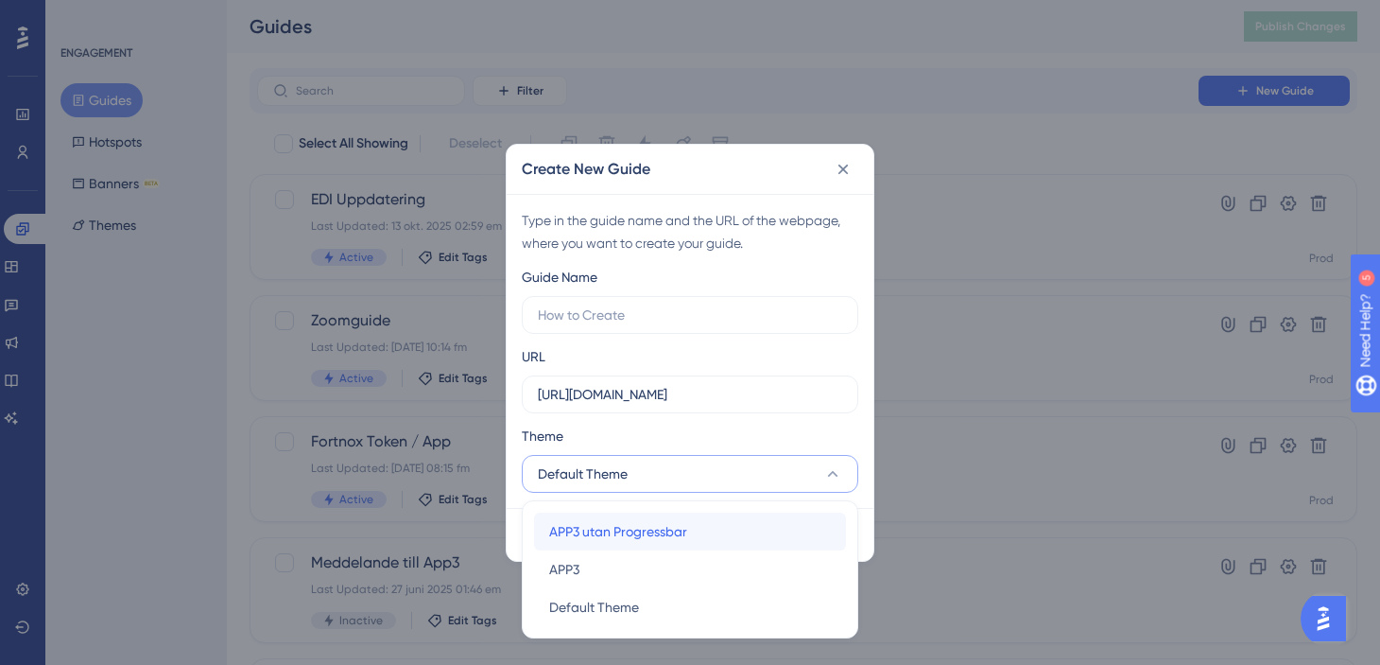
click at [751, 528] on div "APP3 utan Progressbar APP3 utan Progressbar" at bounding box center [690, 531] width 282 height 38
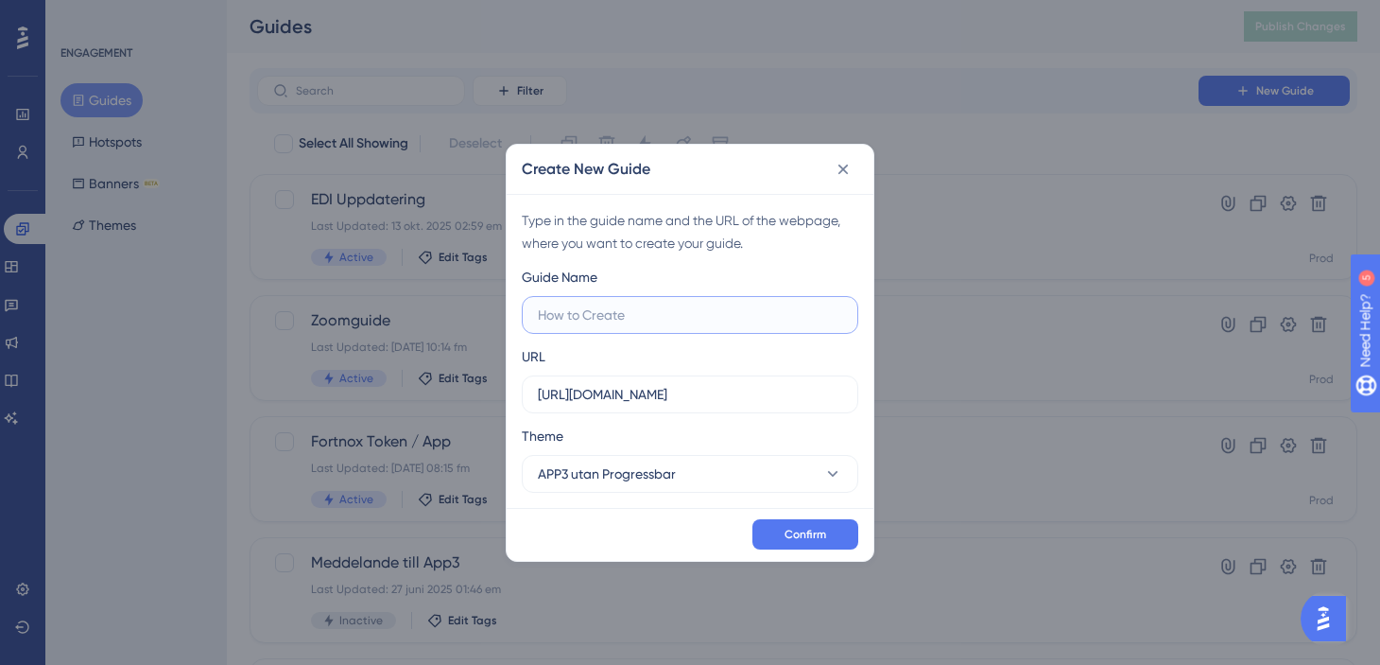
click at [697, 312] on input "text" at bounding box center [690, 314] width 304 height 21
drag, startPoint x: 598, startPoint y: 314, endPoint x: 491, endPoint y: 310, distance: 107.8
click at [491, 310] on div "Create New Guide Type in the guide name and the URL of the webpage, where you w…" at bounding box center [690, 332] width 1380 height 665
drag, startPoint x: 548, startPoint y: 314, endPoint x: 507, endPoint y: 308, distance: 42.0
click at [507, 308] on div "Type in the guide name and the URL of the webpage, where you want to create you…" at bounding box center [690, 351] width 367 height 314
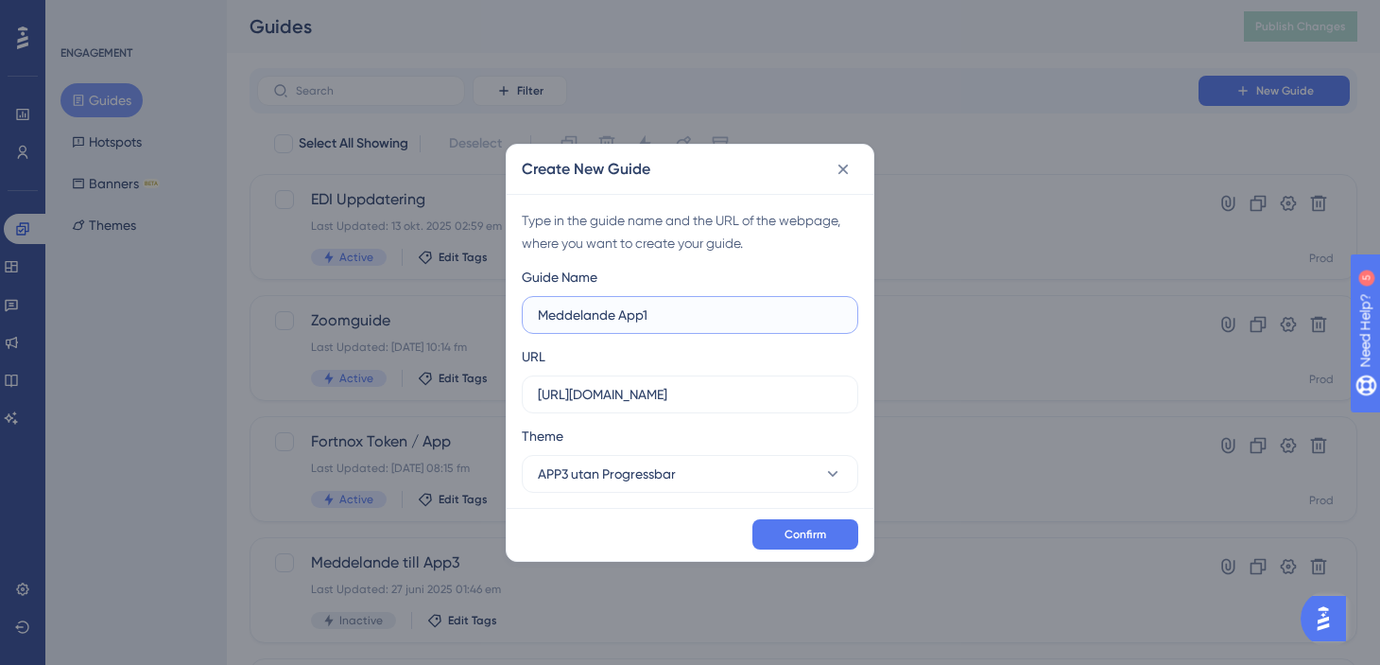
click at [697, 304] on input "Meddelande App1" at bounding box center [690, 314] width 304 height 21
type input "Meddelande App1"
click at [818, 533] on span "Confirm" at bounding box center [806, 534] width 42 height 15
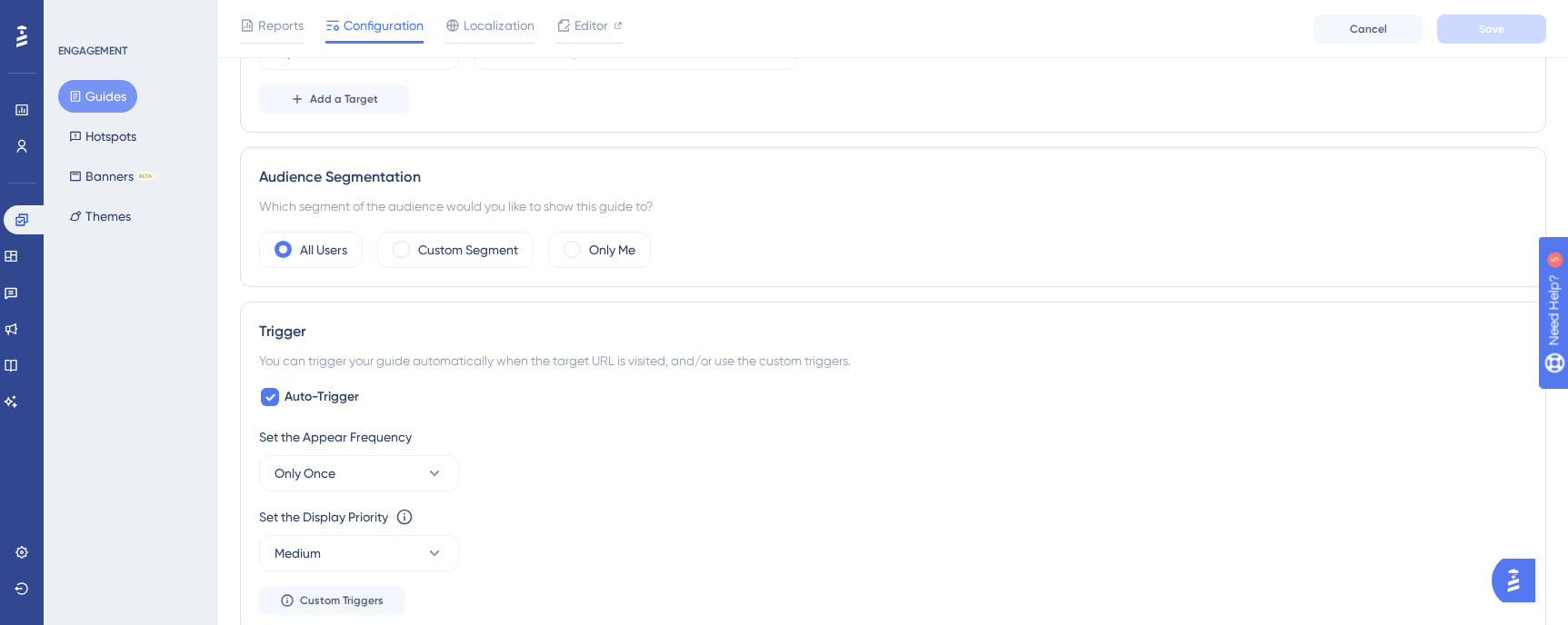
scroll to position [637, 0]
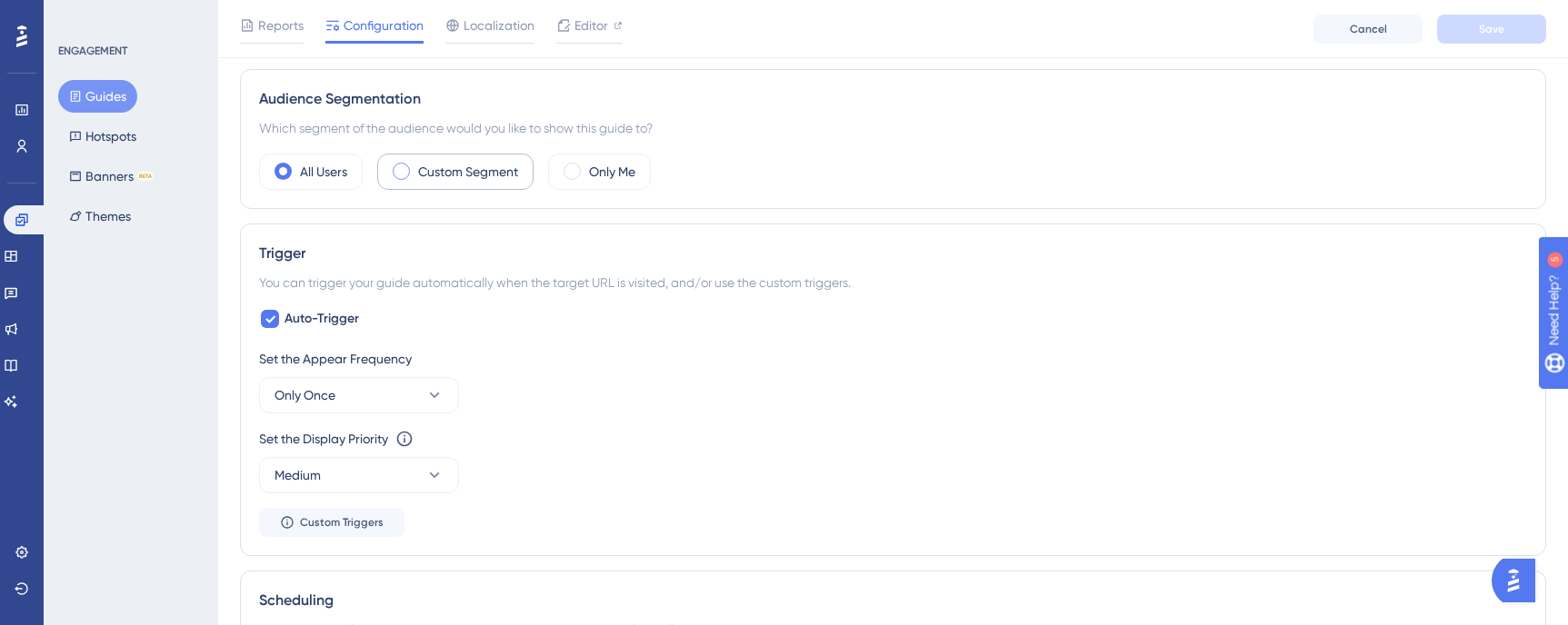
click at [479, 170] on label "Custom Segment" at bounding box center [468, 171] width 100 height 22
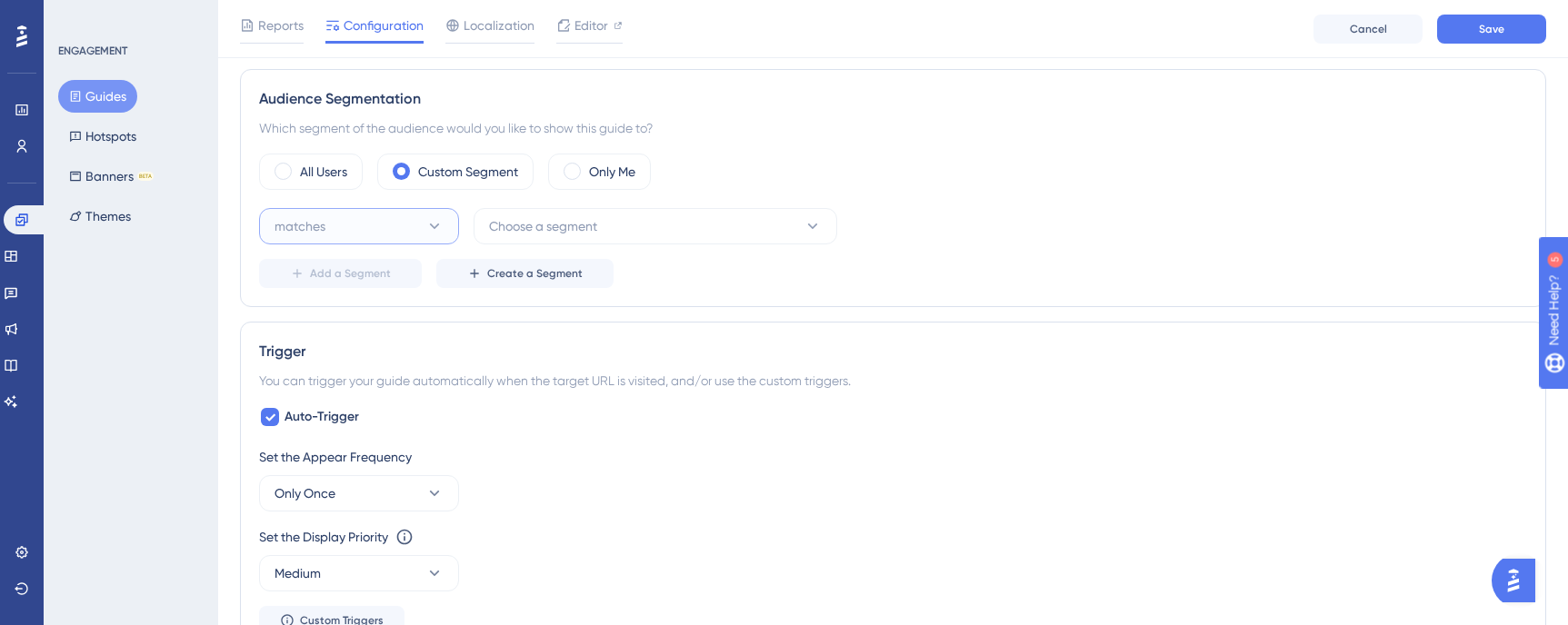
click at [412, 232] on button "matches" at bounding box center [359, 226] width 200 height 37
click at [389, 271] on div "matches matches" at bounding box center [359, 282] width 147 height 37
click at [582, 220] on span "Choose a segment" at bounding box center [543, 226] width 109 height 22
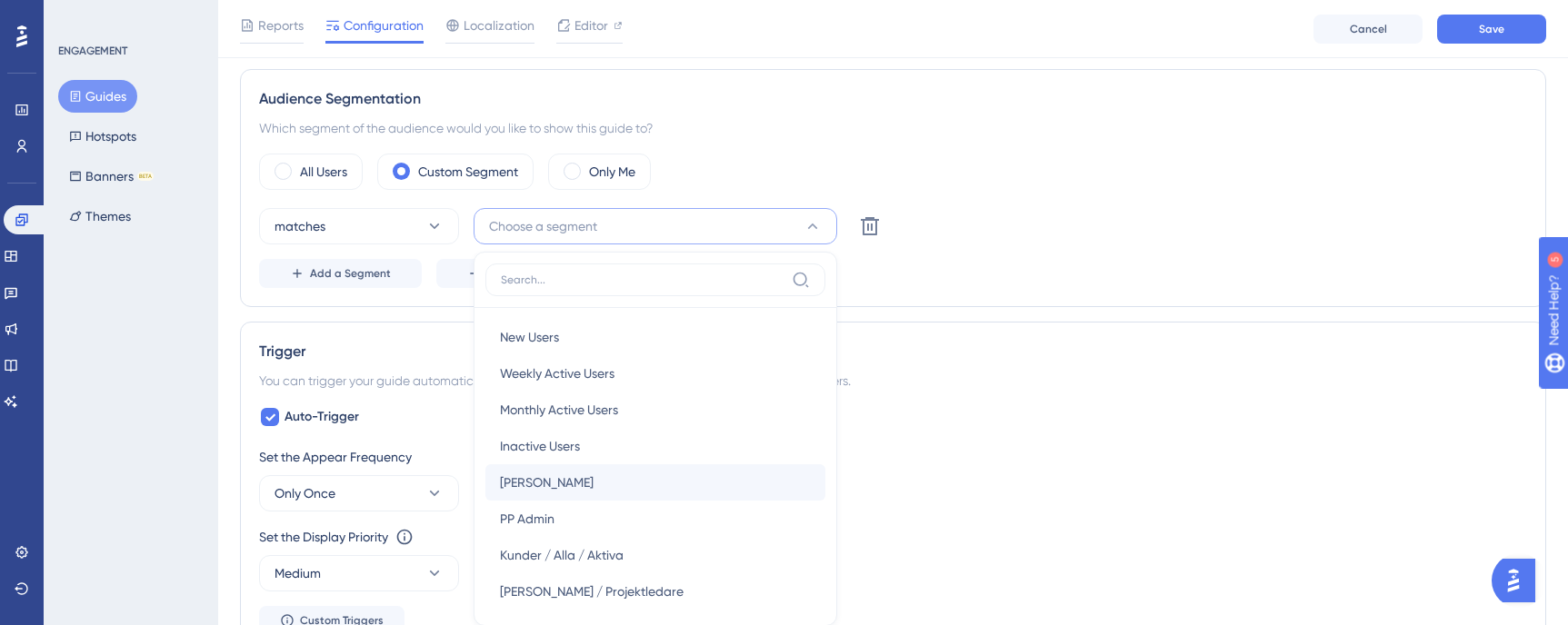
scroll to position [762, 0]
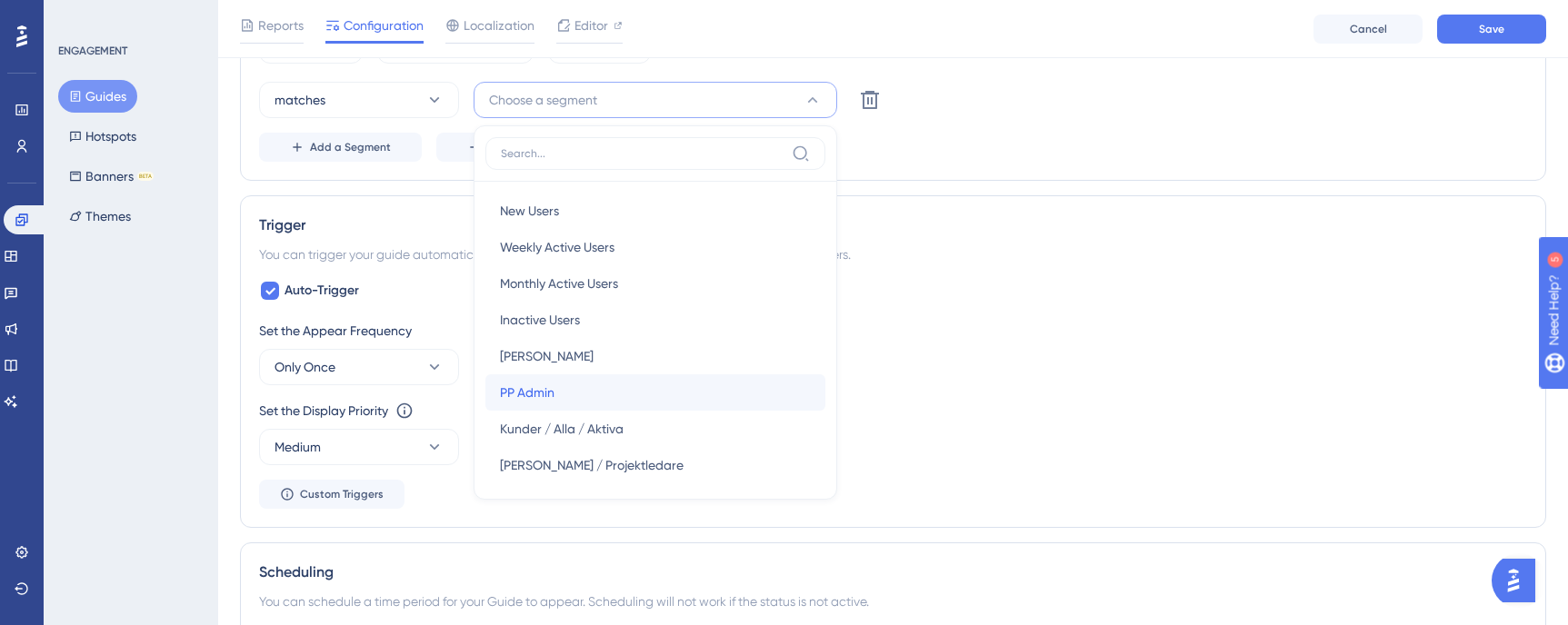
click at [588, 389] on div "PP Admin PP Admin" at bounding box center [655, 392] width 311 height 37
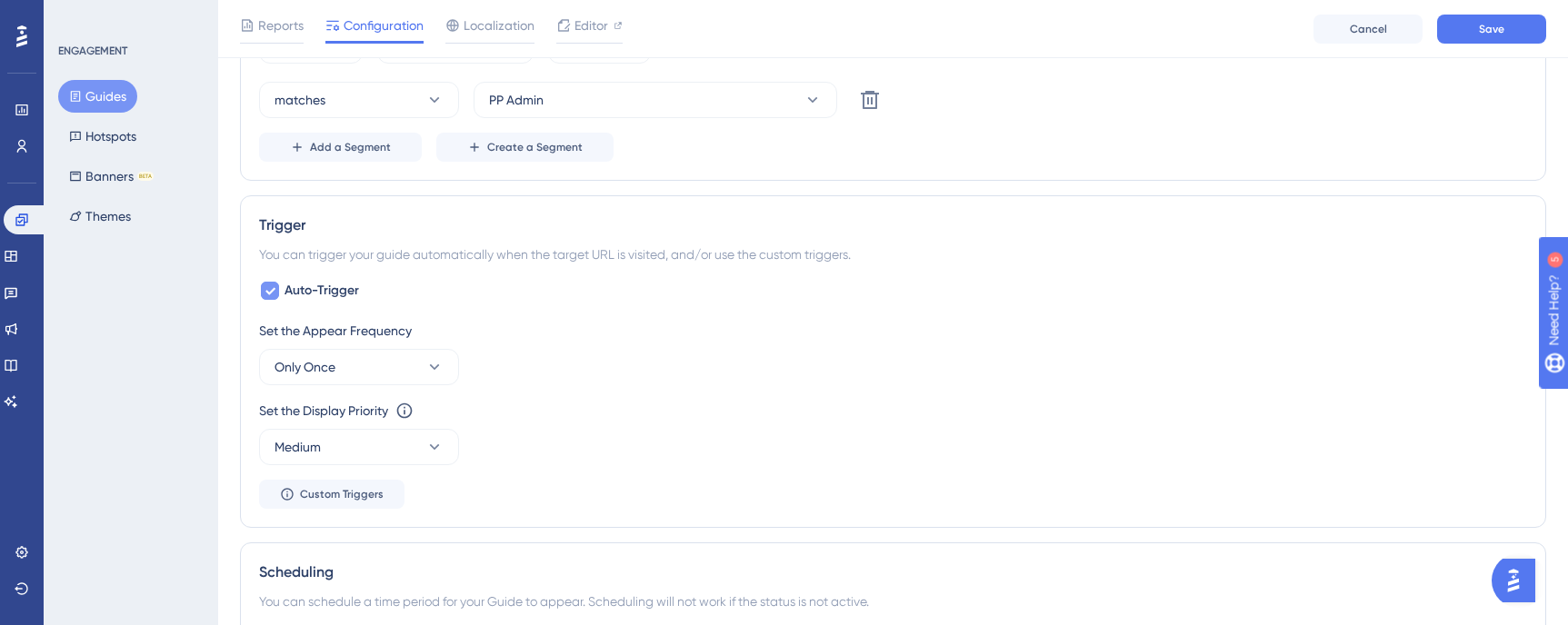
click at [309, 285] on span "Auto-Trigger" at bounding box center [322, 290] width 75 height 22
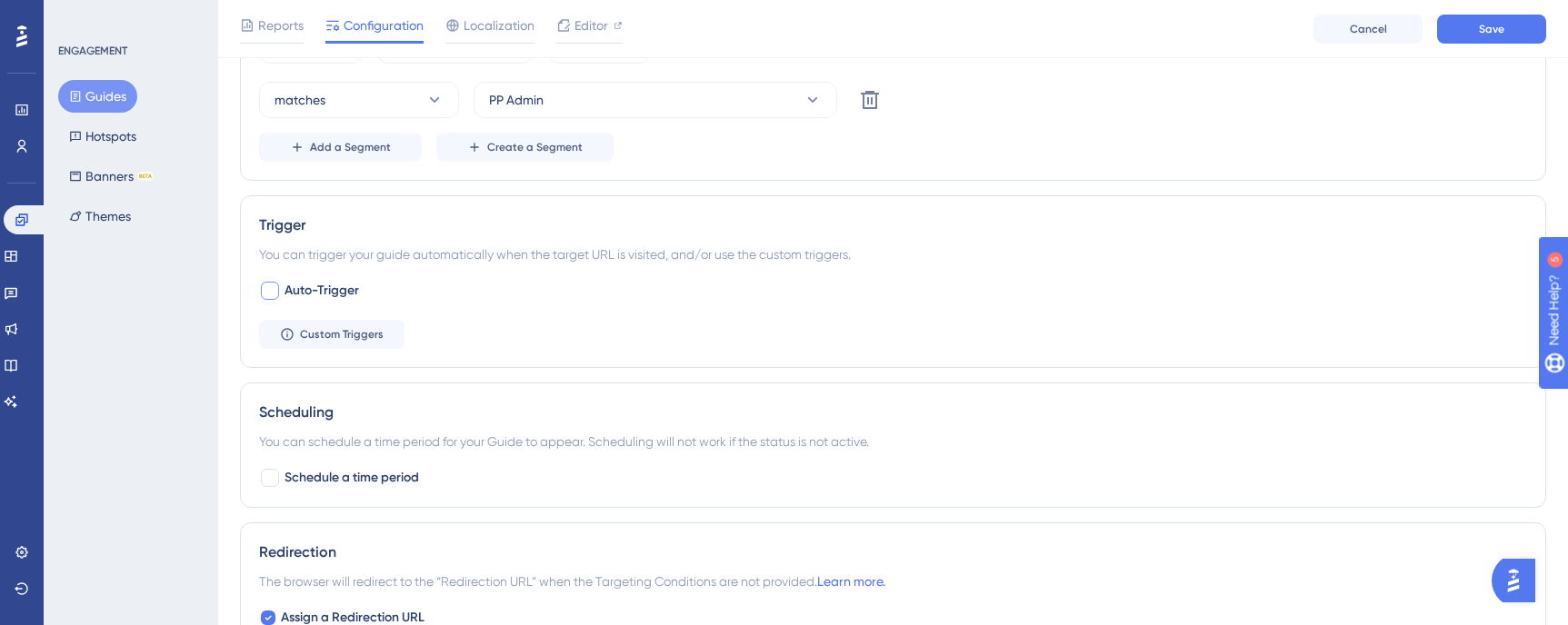
click at [309, 285] on span "Auto-Trigger" at bounding box center [322, 290] width 75 height 22
checkbox input "true"
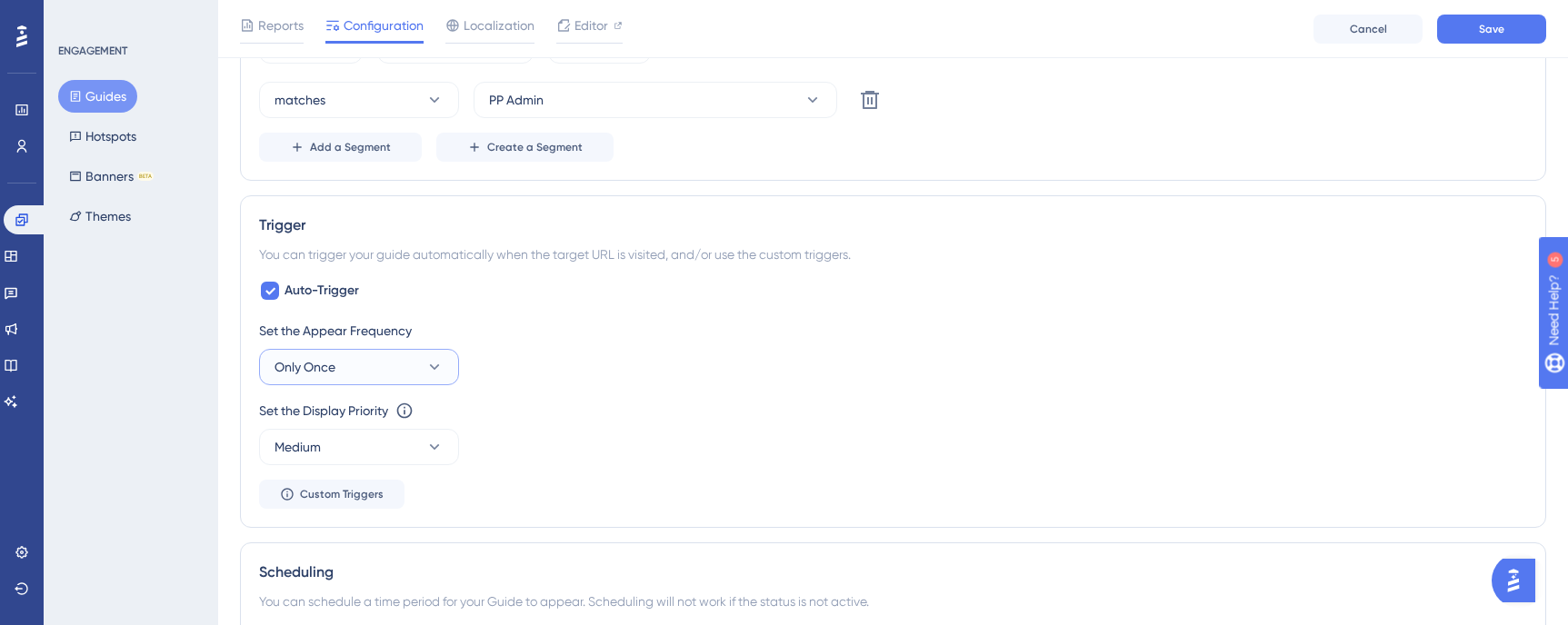
click at [408, 366] on button "Only Once" at bounding box center [359, 367] width 200 height 37
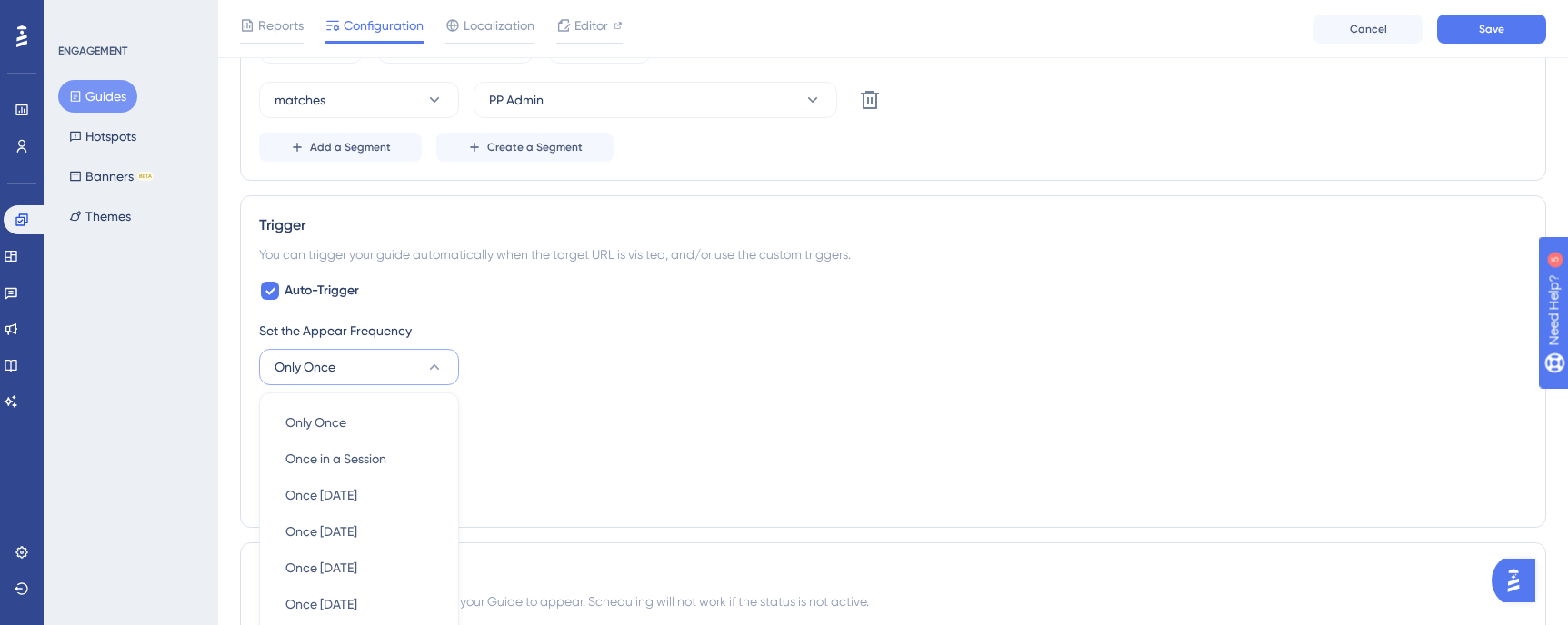
scroll to position [982, 0]
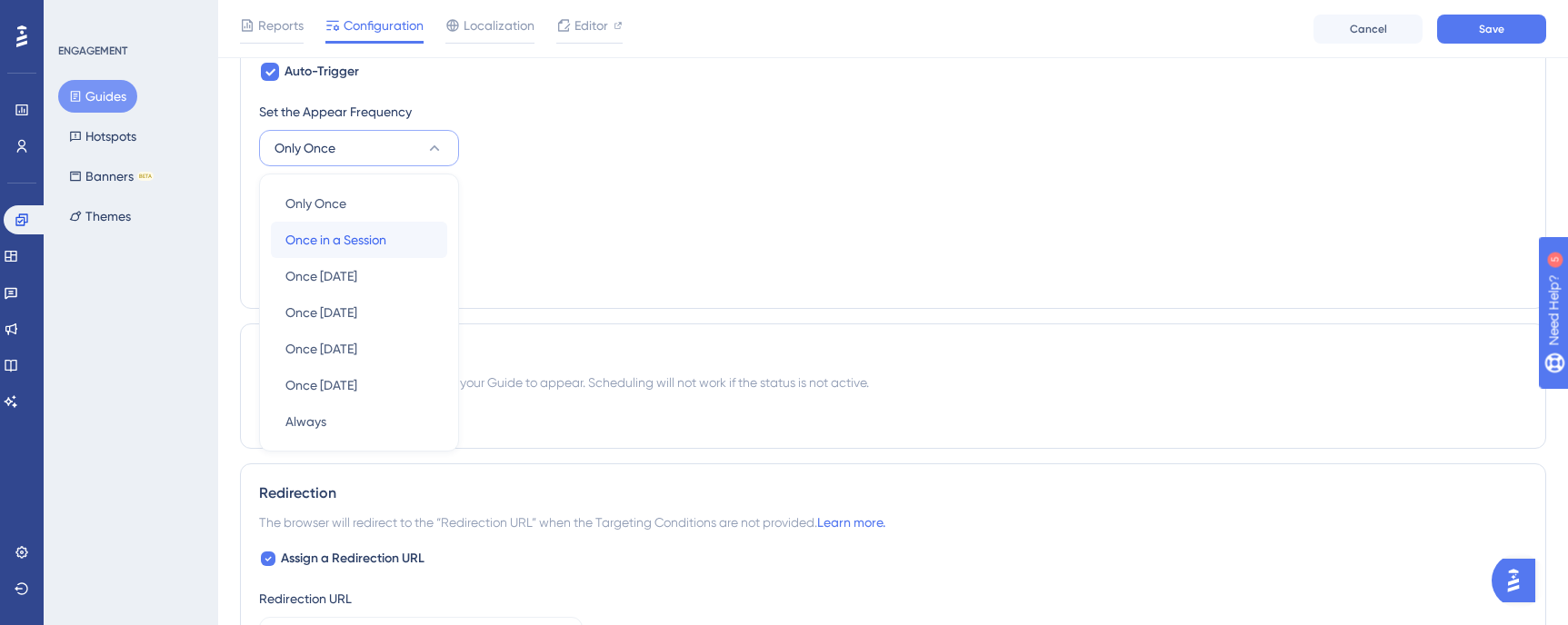
click at [403, 230] on div "Once in a Session Once in a Session" at bounding box center [359, 240] width 147 height 37
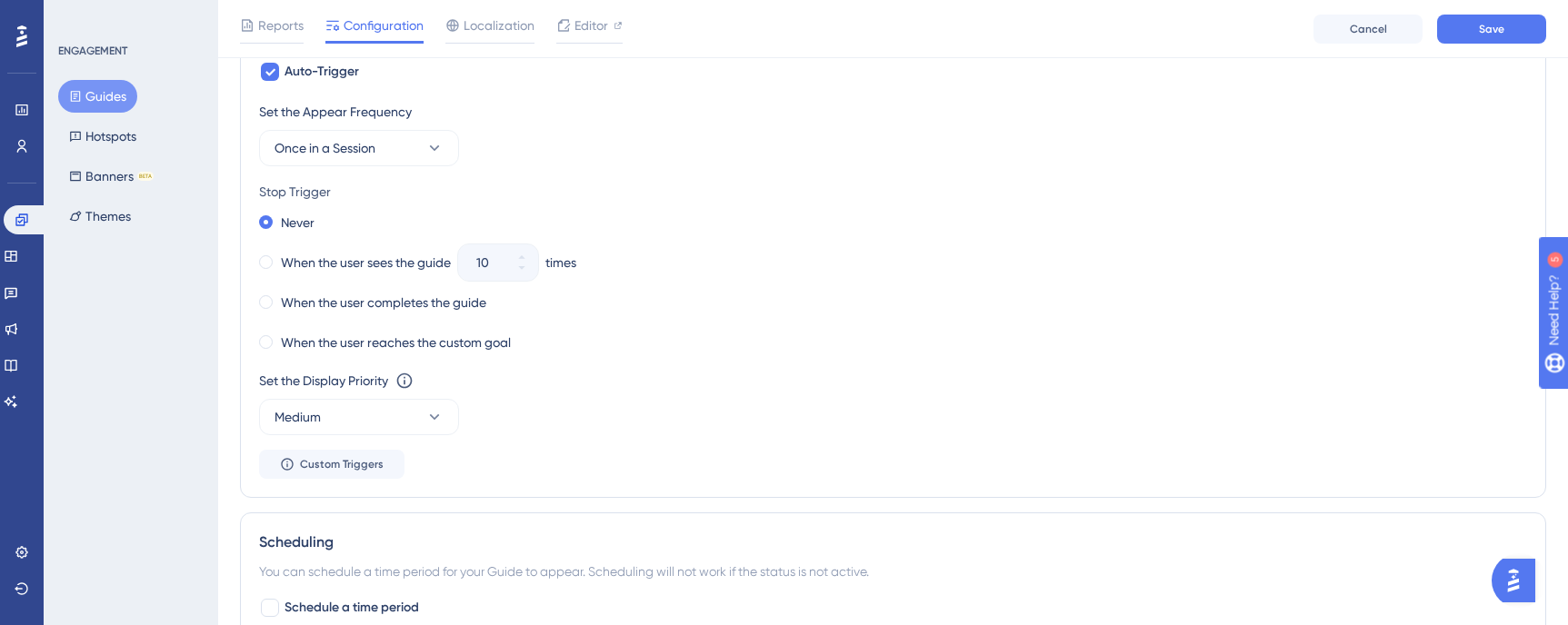
click at [847, 245] on div "Never When the user sees the guide 10 times When the user completes the guide W…" at bounding box center [892, 282] width 1268 height 145
click at [389, 271] on label "When the user sees the guide" at bounding box center [365, 262] width 170 height 22
click at [501, 262] on input "10" at bounding box center [488, 262] width 25 height 22
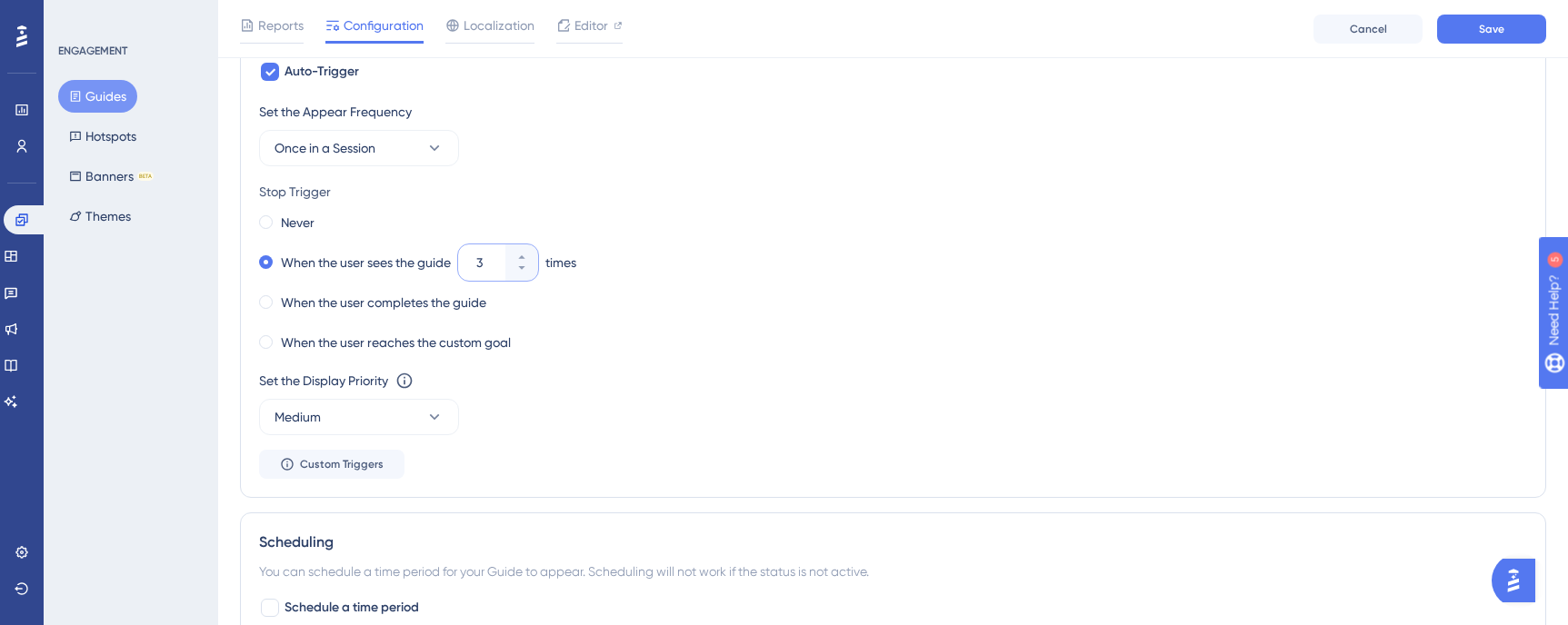
type input "3"
click at [788, 258] on div "When the user sees the guide 3 times" at bounding box center [892, 262] width 1268 height 25
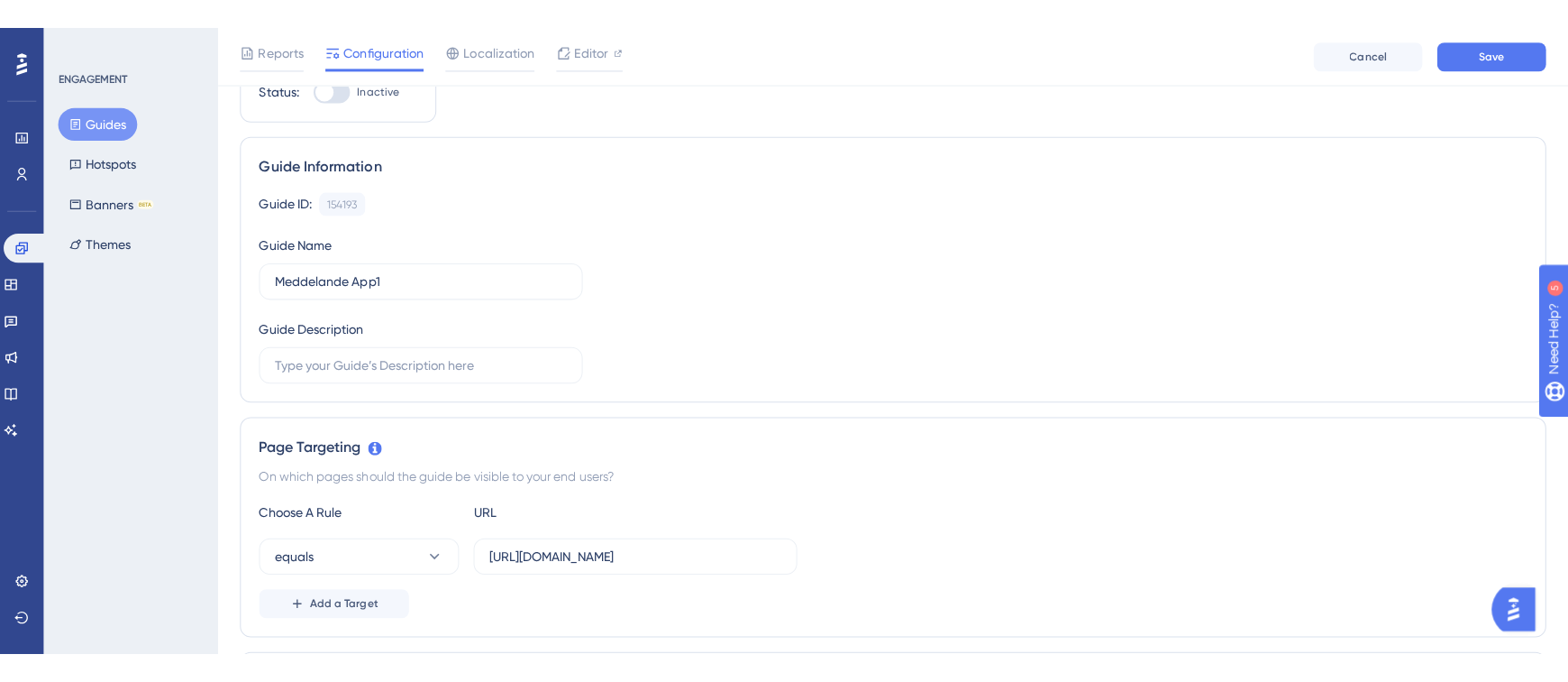
scroll to position [0, 0]
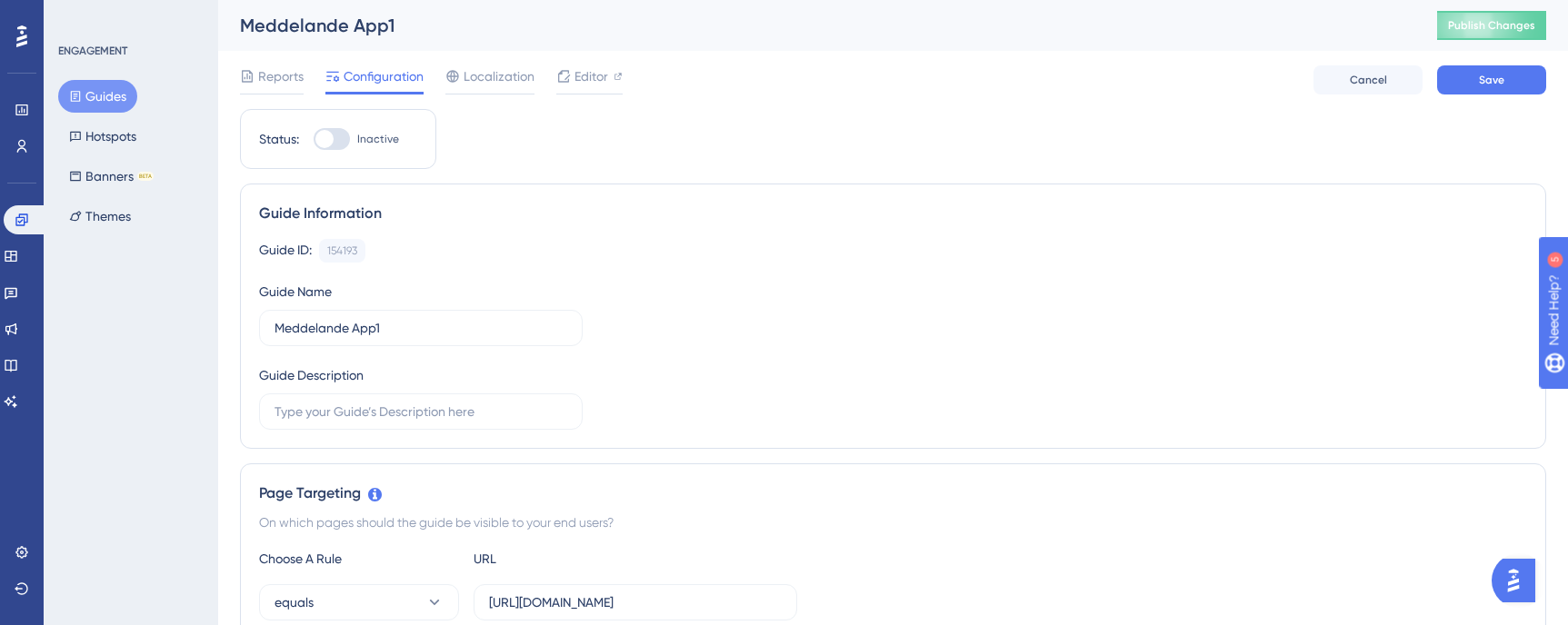
click at [334, 143] on div at bounding box center [332, 138] width 37 height 22
click at [313, 140] on input "Inactive" at bounding box center [312, 139] width 1 height 1
checkbox input "true"
click at [1326, 87] on button "Save" at bounding box center [1491, 80] width 109 height 29
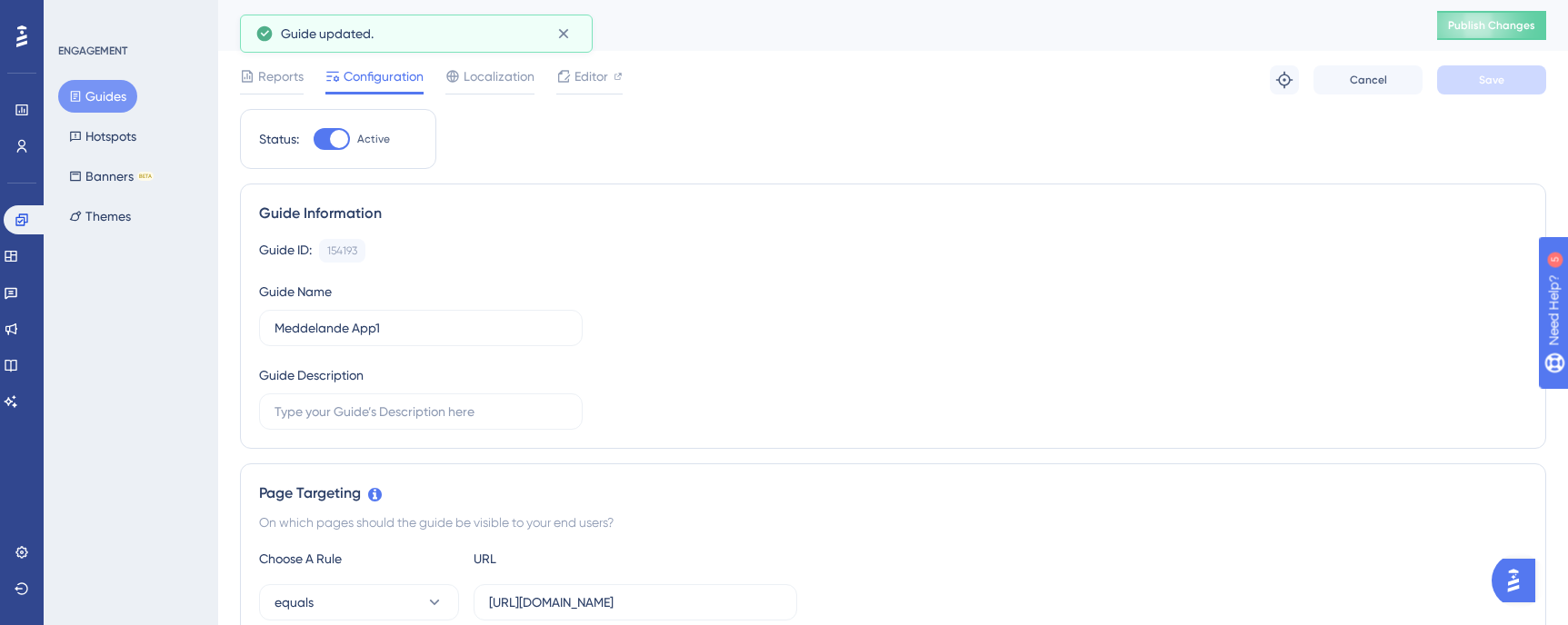
click at [1326, 25] on span "Publish Changes" at bounding box center [1491, 25] width 87 height 14
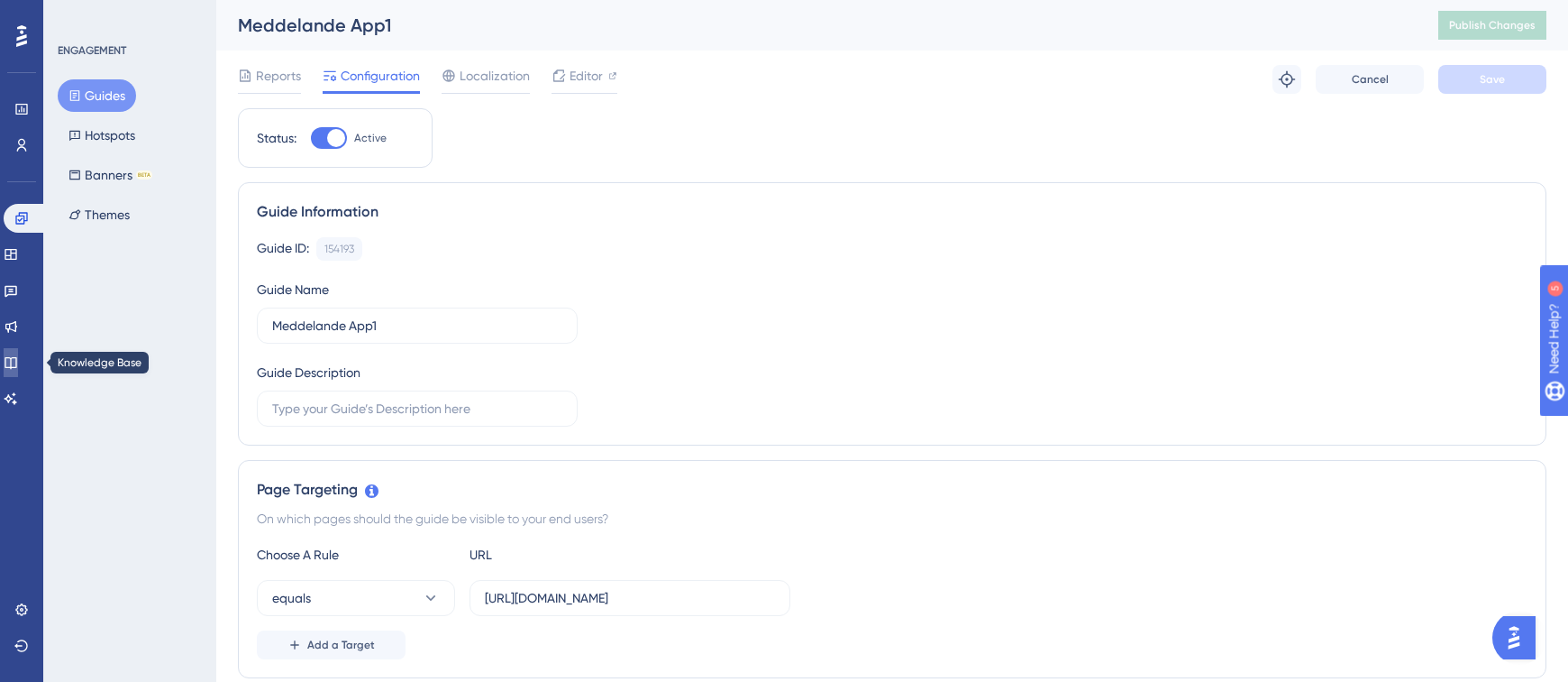
click at [16, 367] on icon at bounding box center [10, 362] width 11 height 11
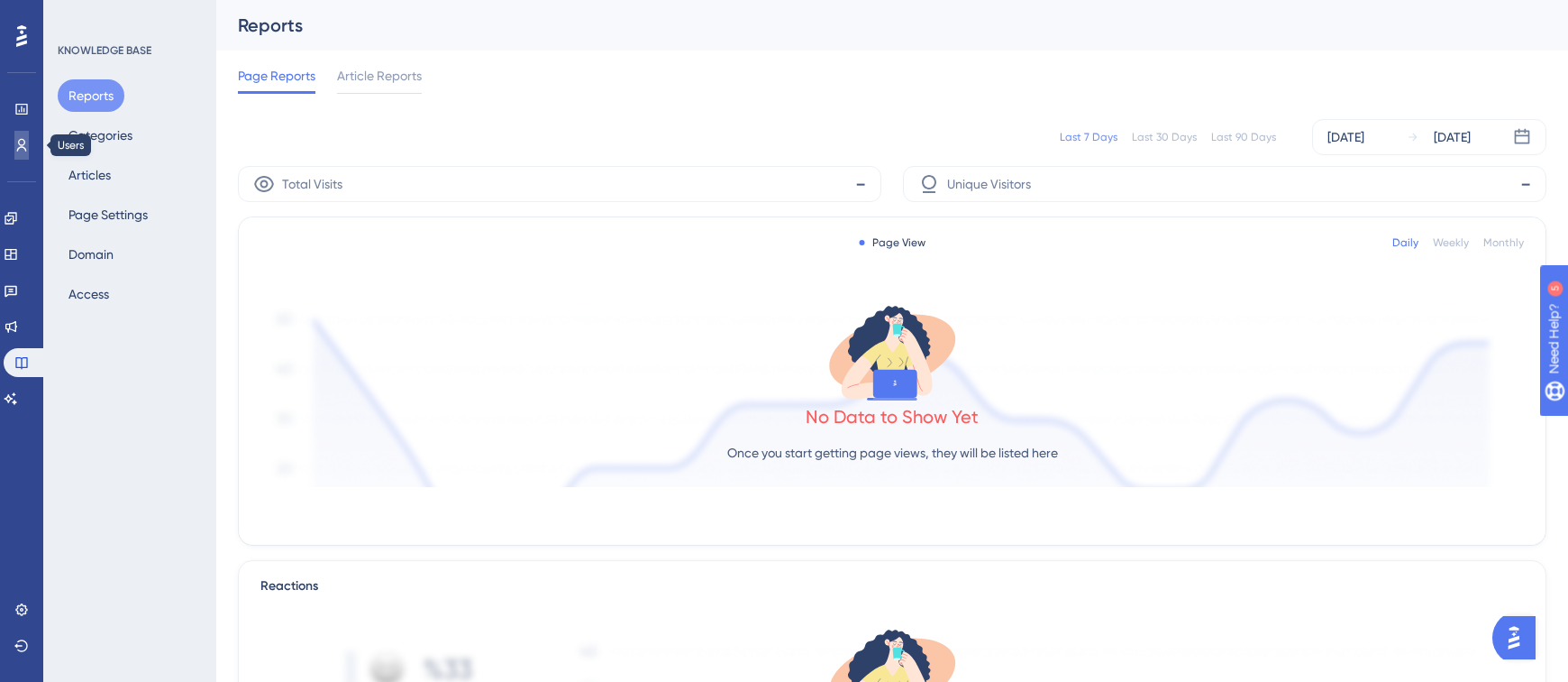
click at [20, 149] on icon at bounding box center [21, 145] width 14 height 14
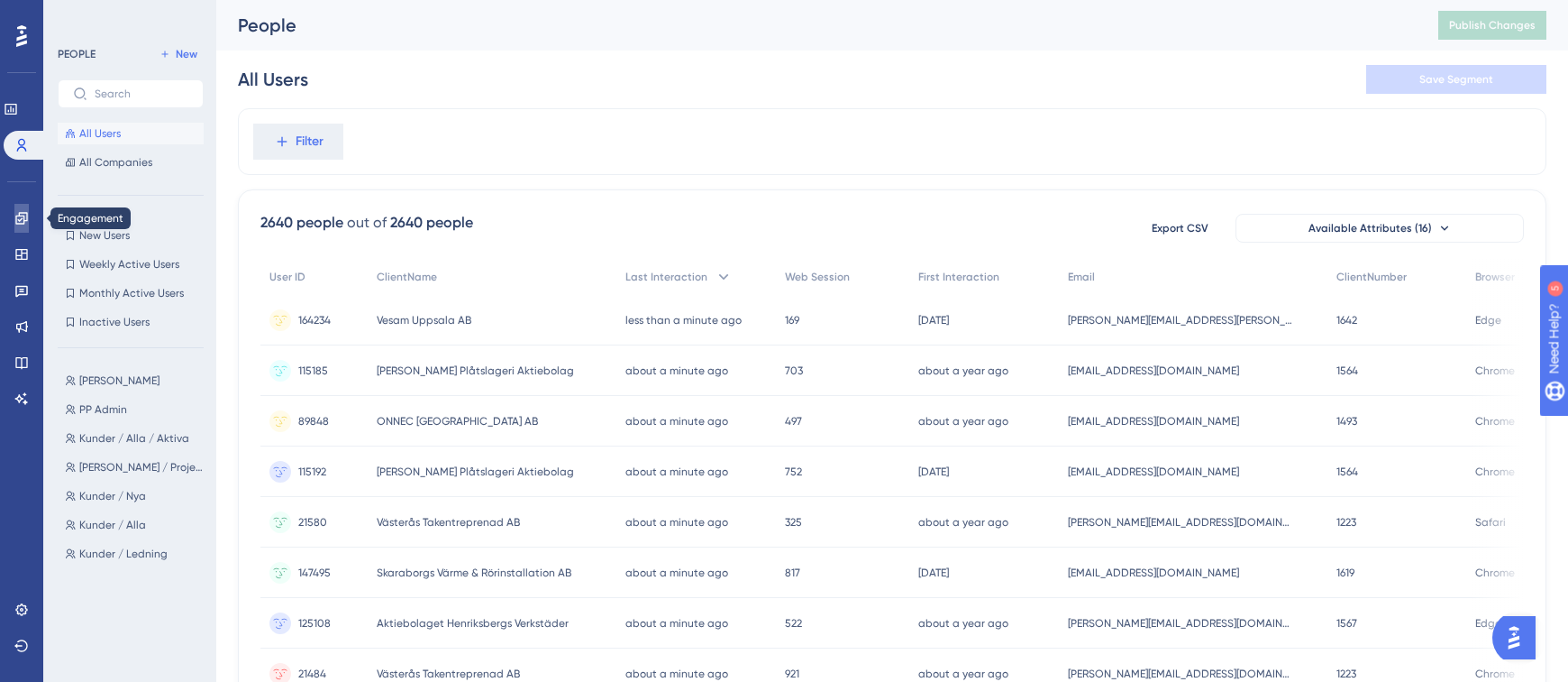
click at [14, 222] on link at bounding box center [21, 218] width 14 height 29
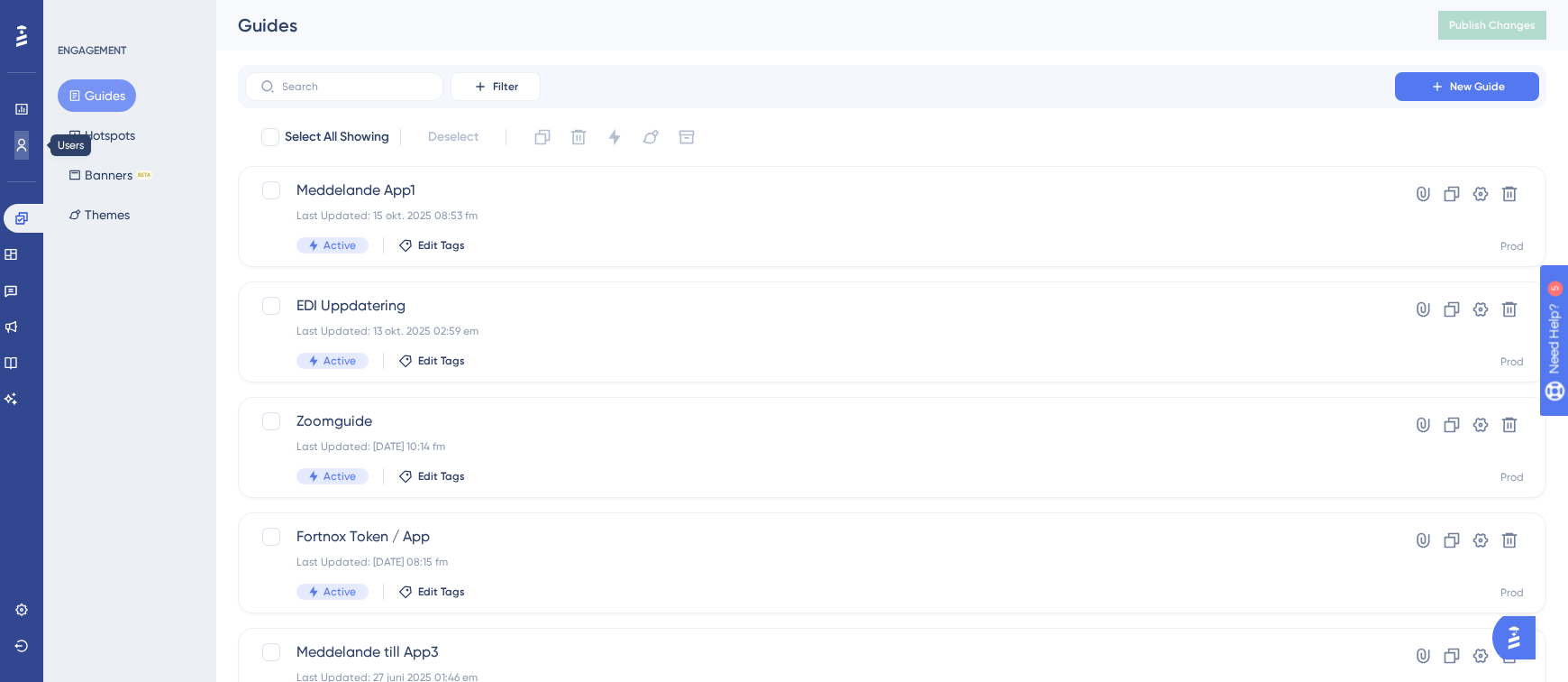
click at [29, 143] on link at bounding box center [21, 145] width 14 height 29
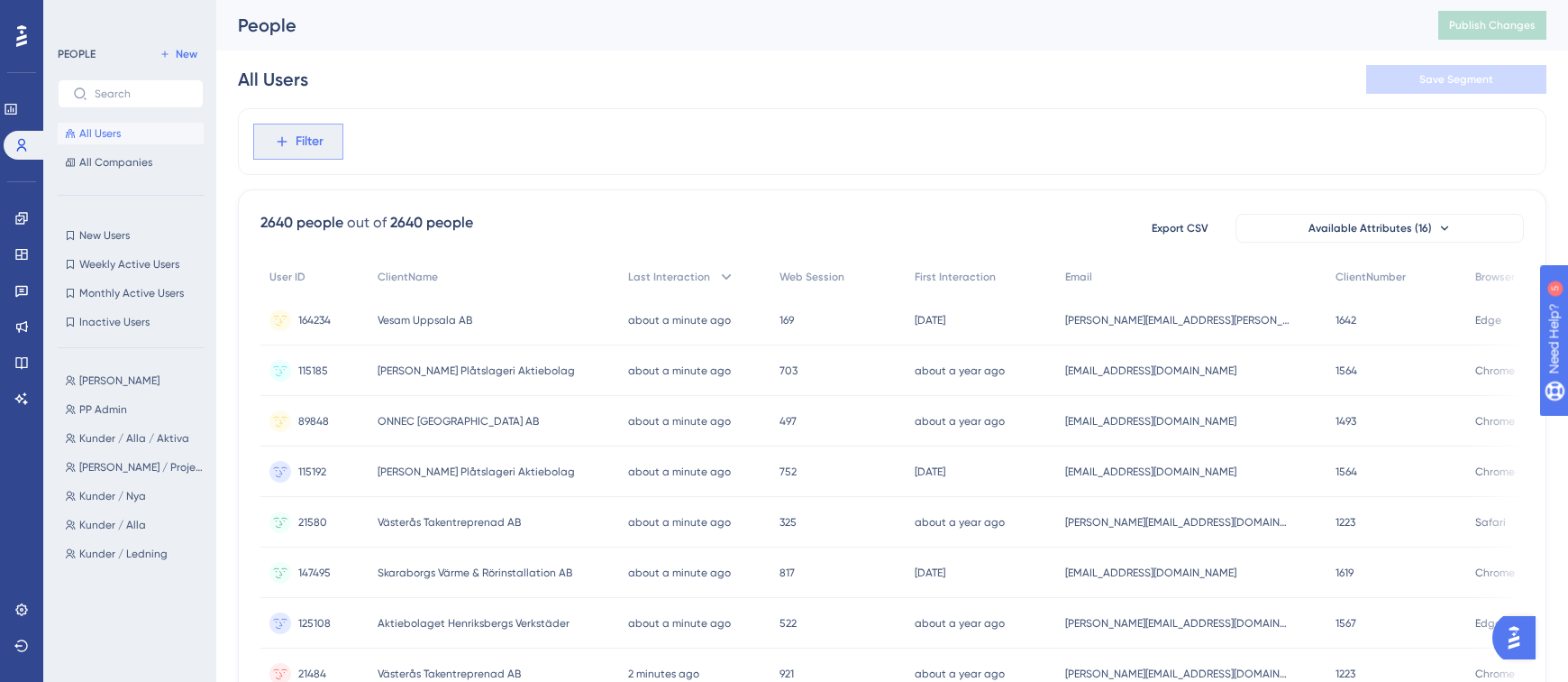
click at [328, 137] on button "Filter" at bounding box center [298, 142] width 91 height 36
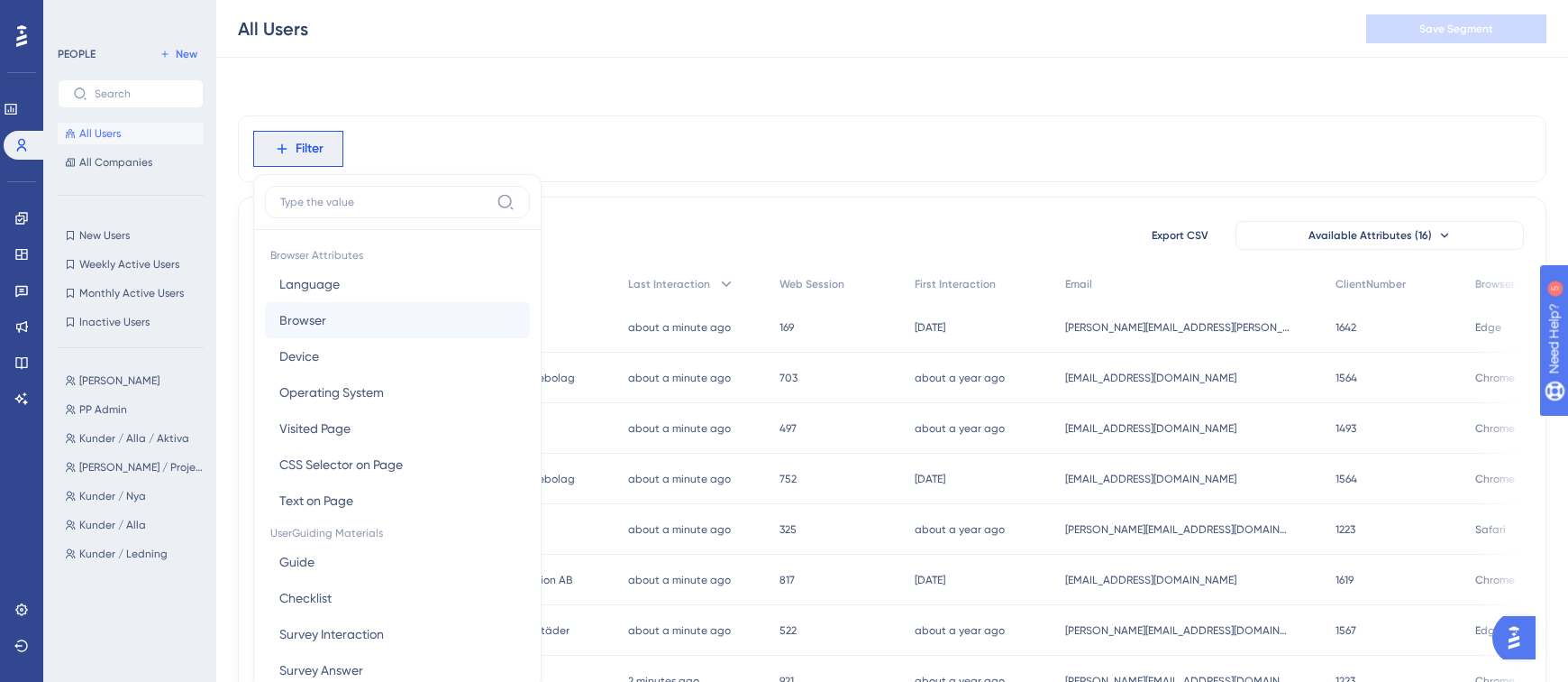
scroll to position [84, 0]
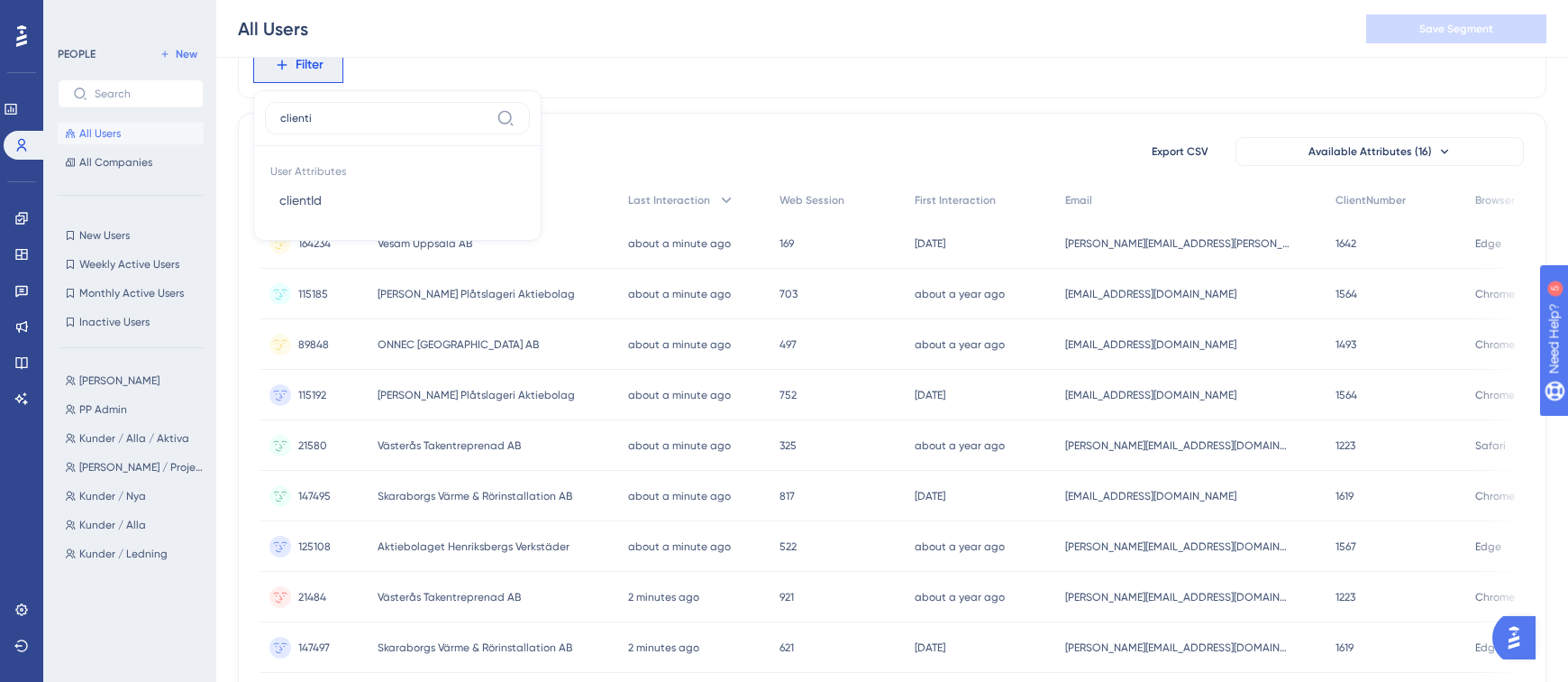
type input "clienti"
click at [369, 206] on button "clientId clientId" at bounding box center [397, 200] width 265 height 36
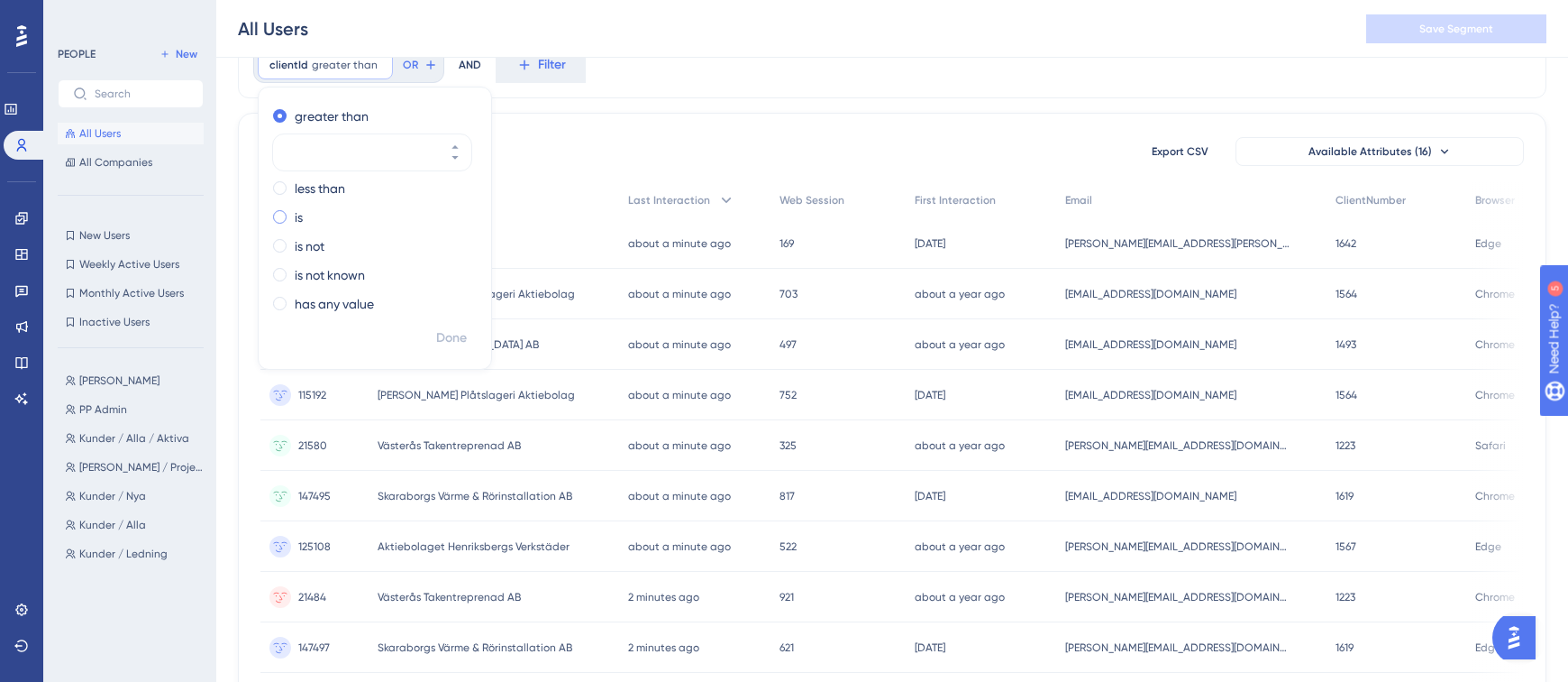
click at [291, 225] on div "is" at bounding box center [371, 217] width 196 height 22
type input "1620"
click at [438, 337] on span "Done" at bounding box center [452, 338] width 31 height 22
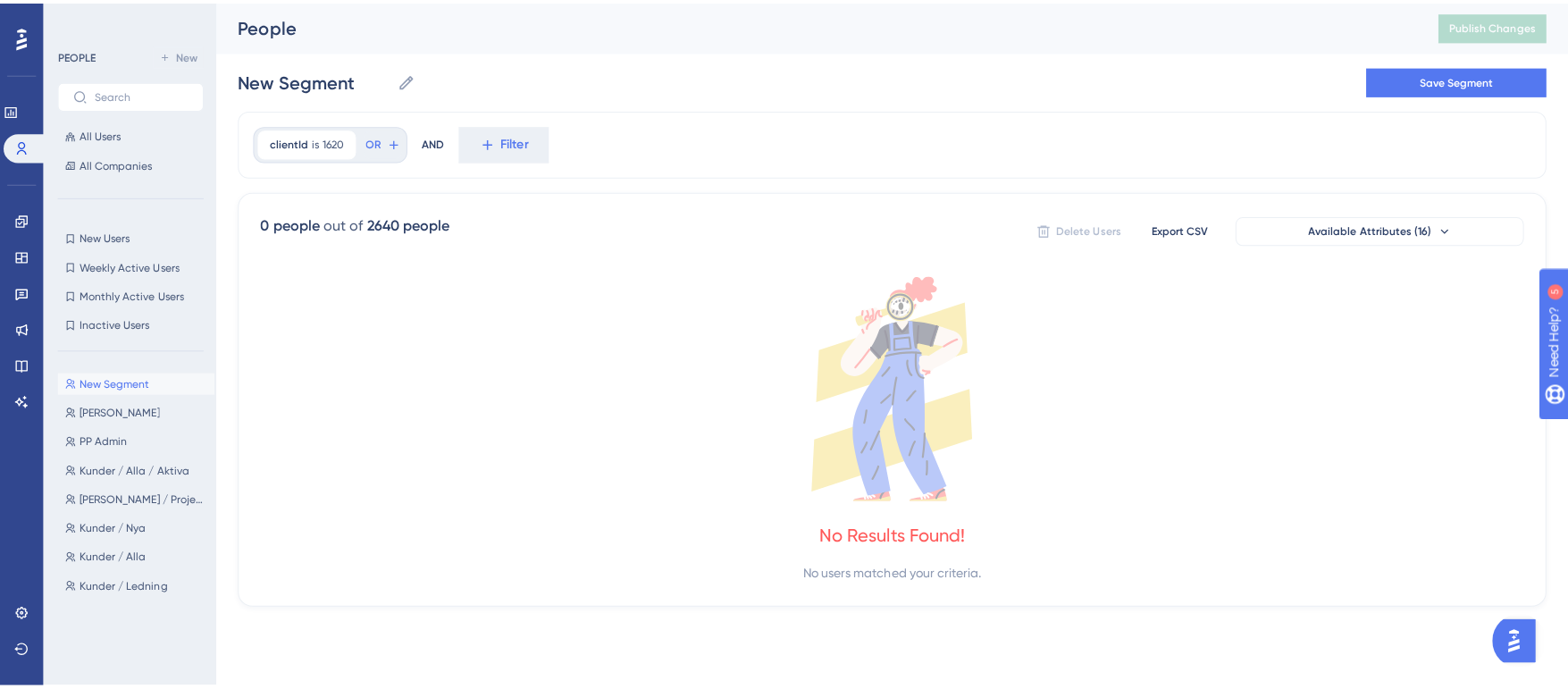
scroll to position [0, 0]
